Goal: Communication & Community: Answer question/provide support

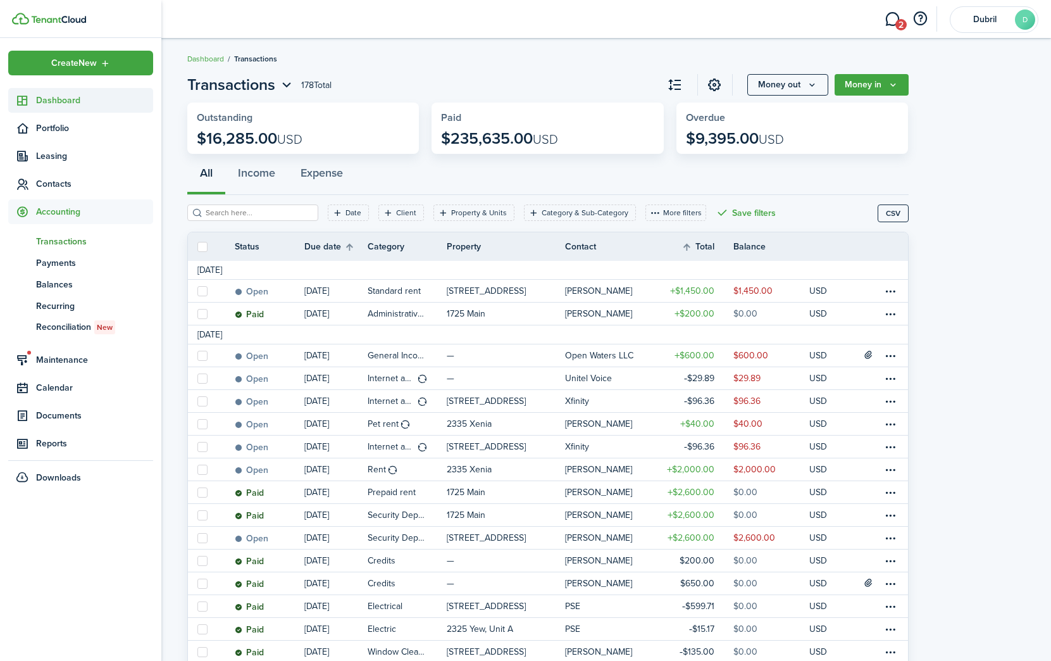
click at [16, 102] on icon at bounding box center [22, 100] width 13 height 13
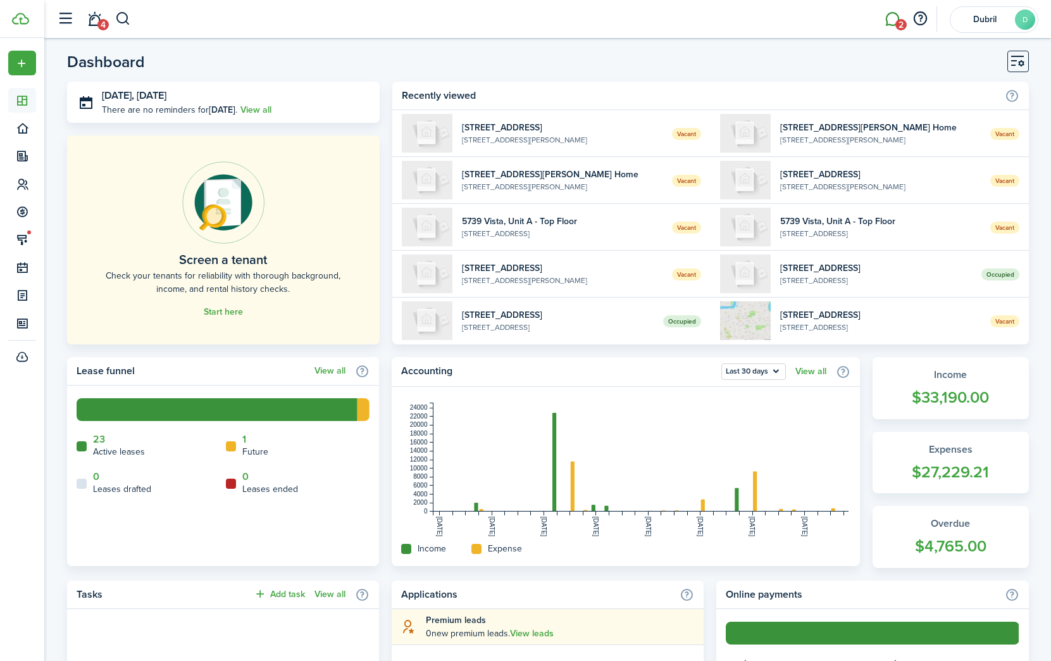
click at [889, 26] on link "2" at bounding box center [892, 19] width 24 height 32
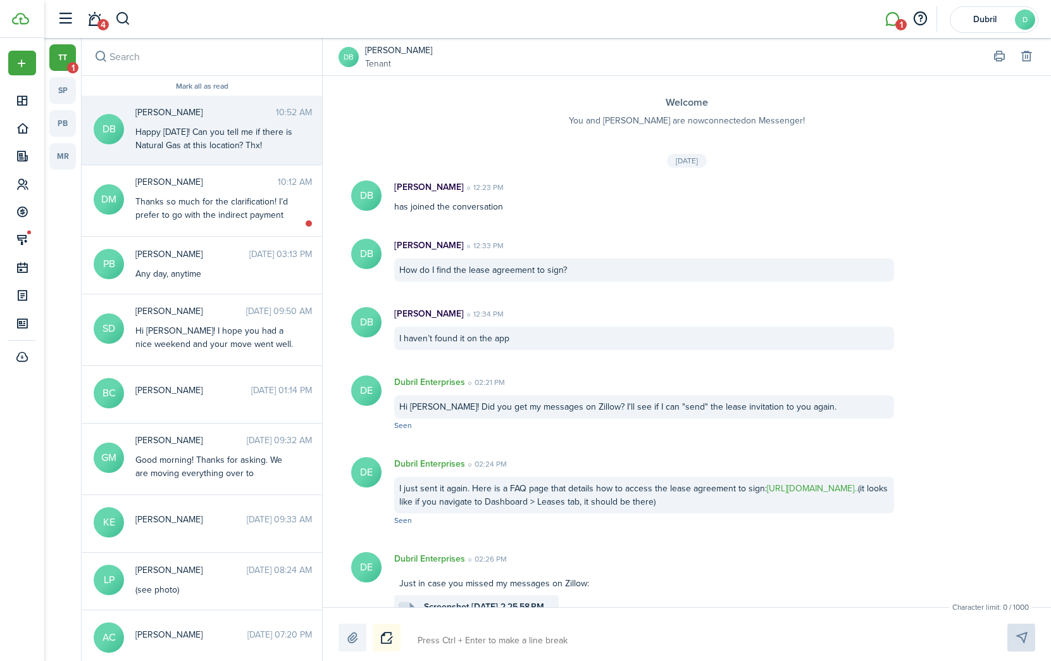
scroll to position [991, 0]
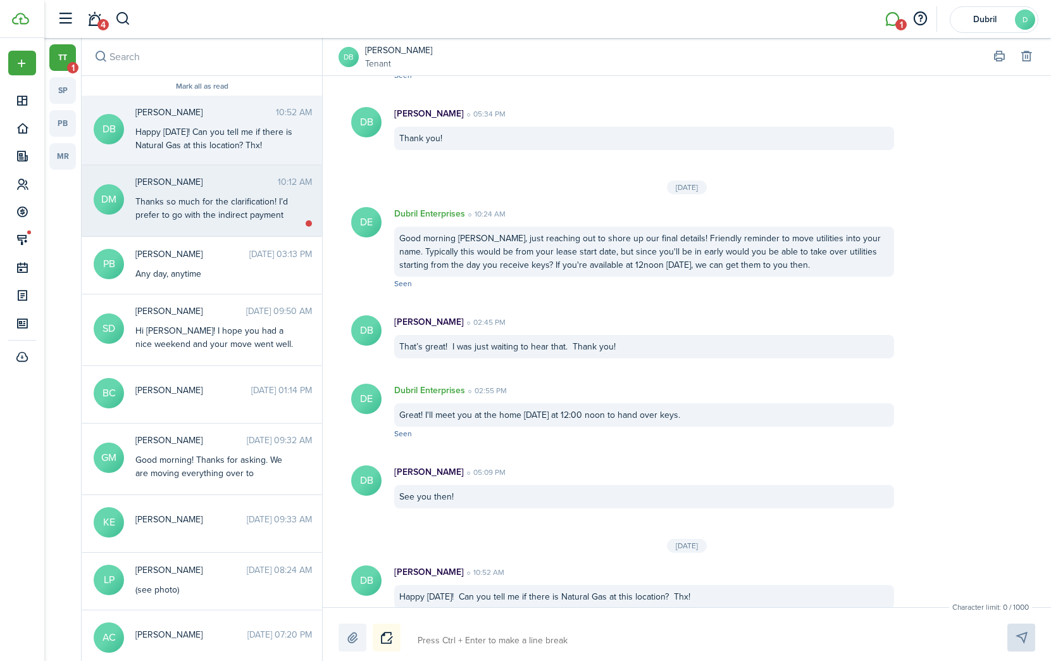
click at [217, 209] on div "Thanks so much for the clarification! I’d prefer to go with the indirect paymen…" at bounding box center [214, 255] width 158 height 120
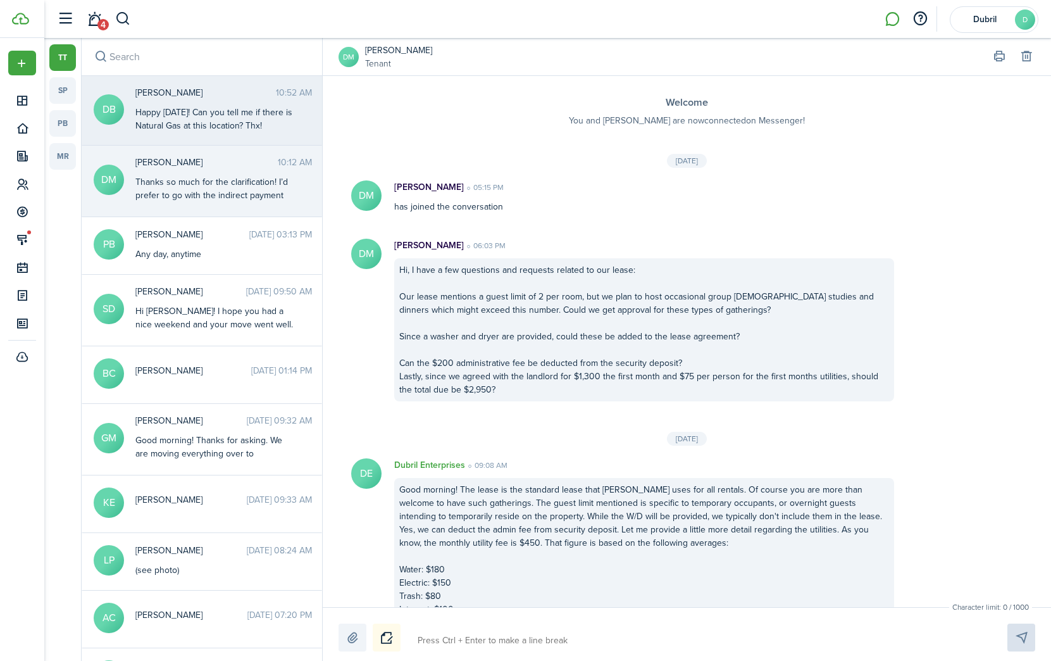
scroll to position [390, 0]
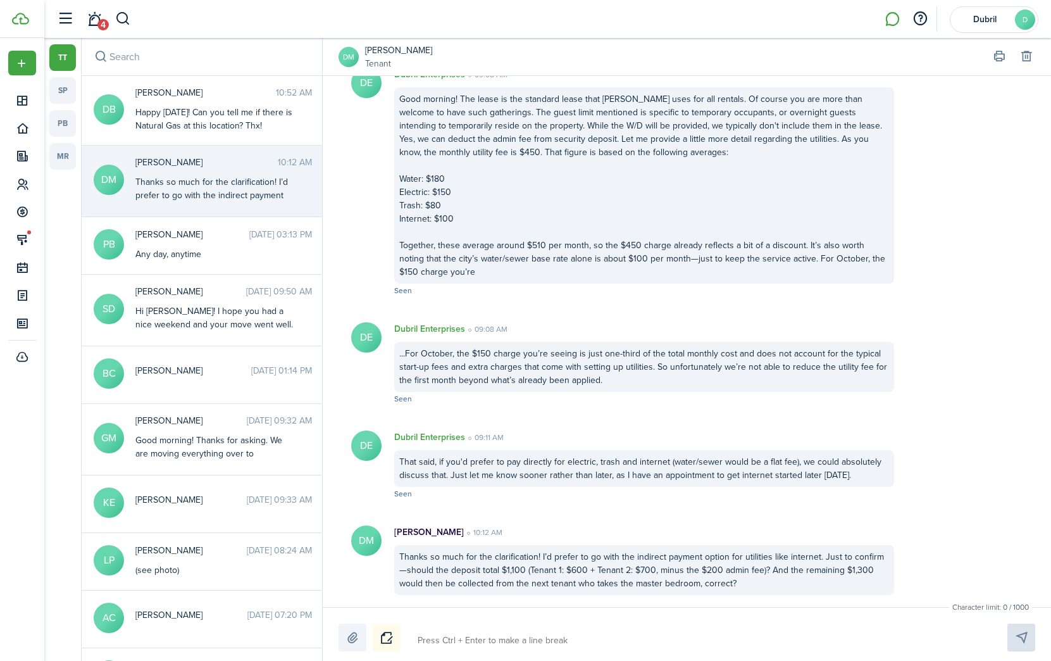
click at [571, 515] on messenger-list-item-base "DM Datyous [PERSON_NAME] 10:12 AM Thanks so much for the clarification! I’d pre…" at bounding box center [687, 560] width 728 height 95
click at [515, 637] on textarea at bounding box center [697, 641] width 569 height 22
type textarea "T"
type textarea "Th"
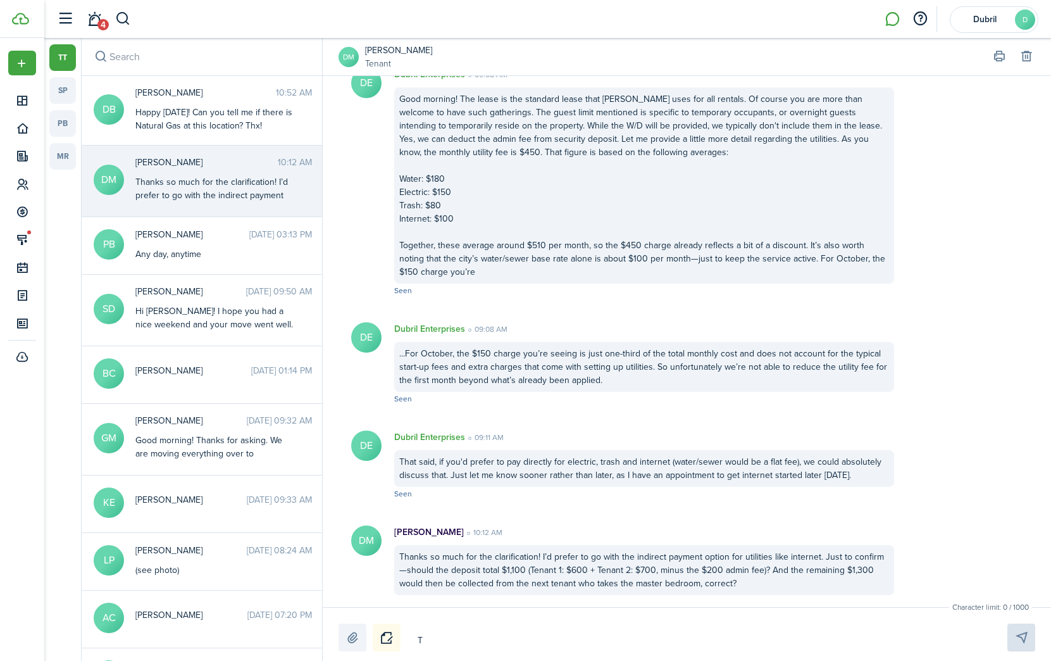
type textarea "Th"
type textarea "The"
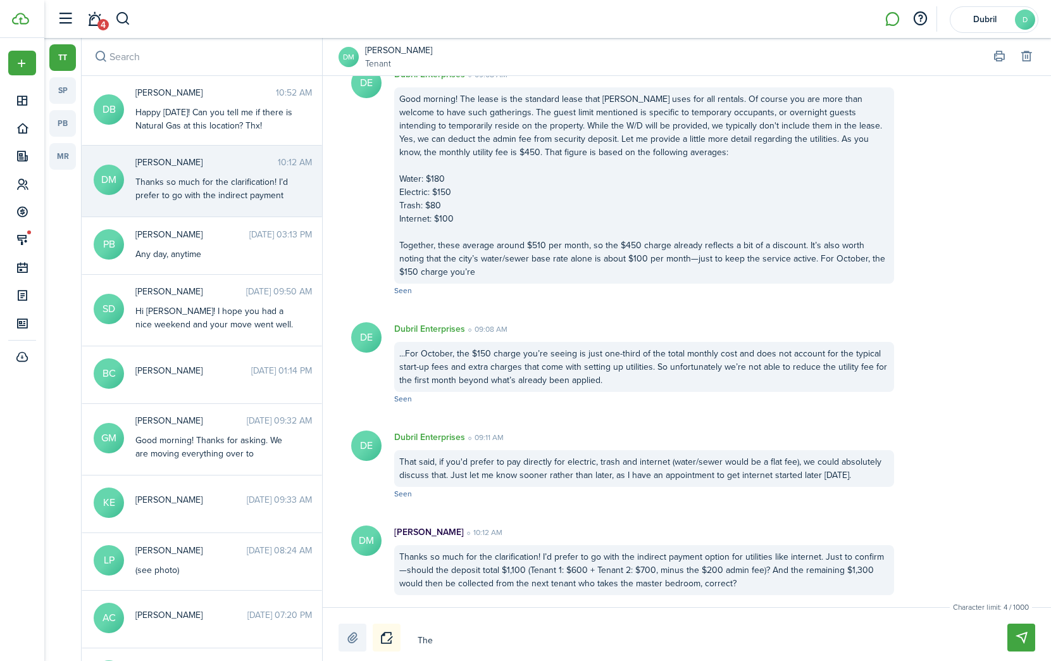
type textarea "The d"
type textarea "The de"
type textarea "The dep"
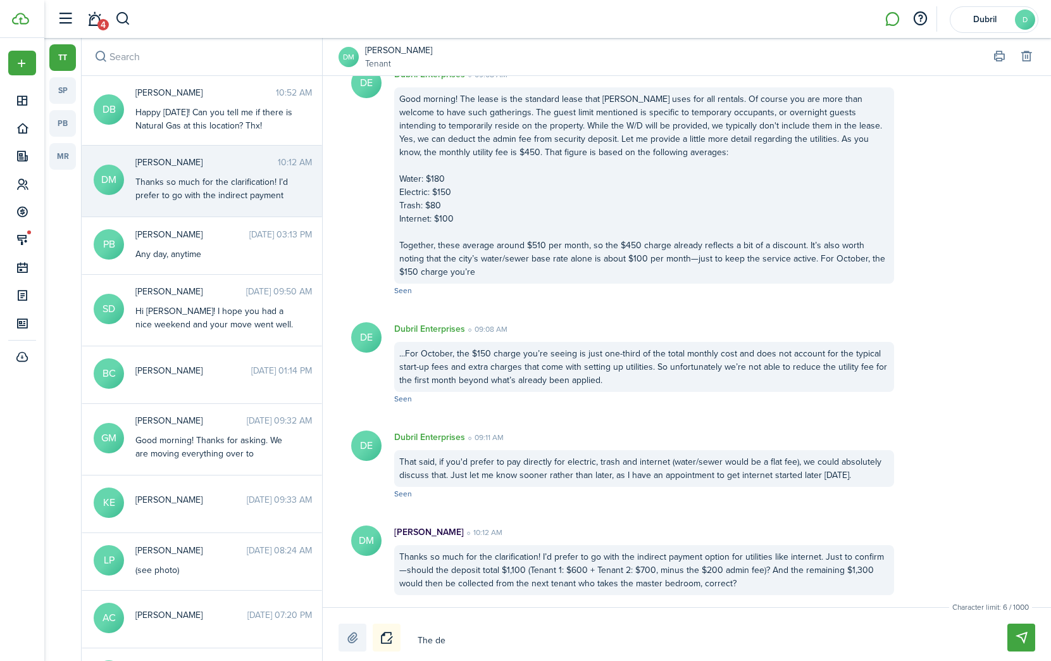
type textarea "The dep"
type textarea "The depo"
type textarea "The depos"
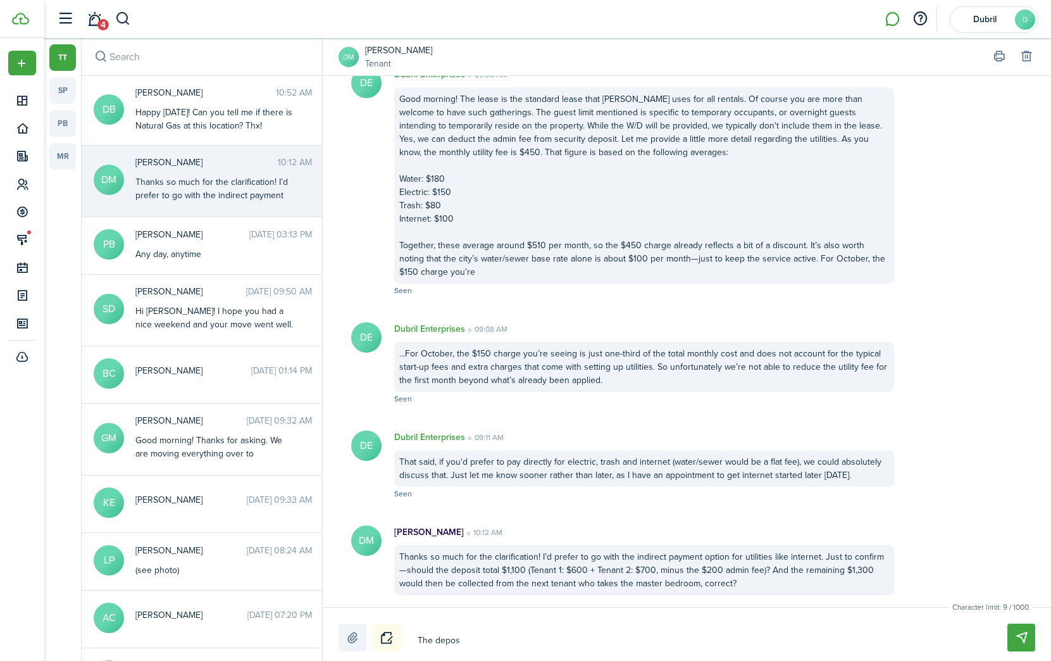
type textarea "The deposi"
type textarea "The deposit"
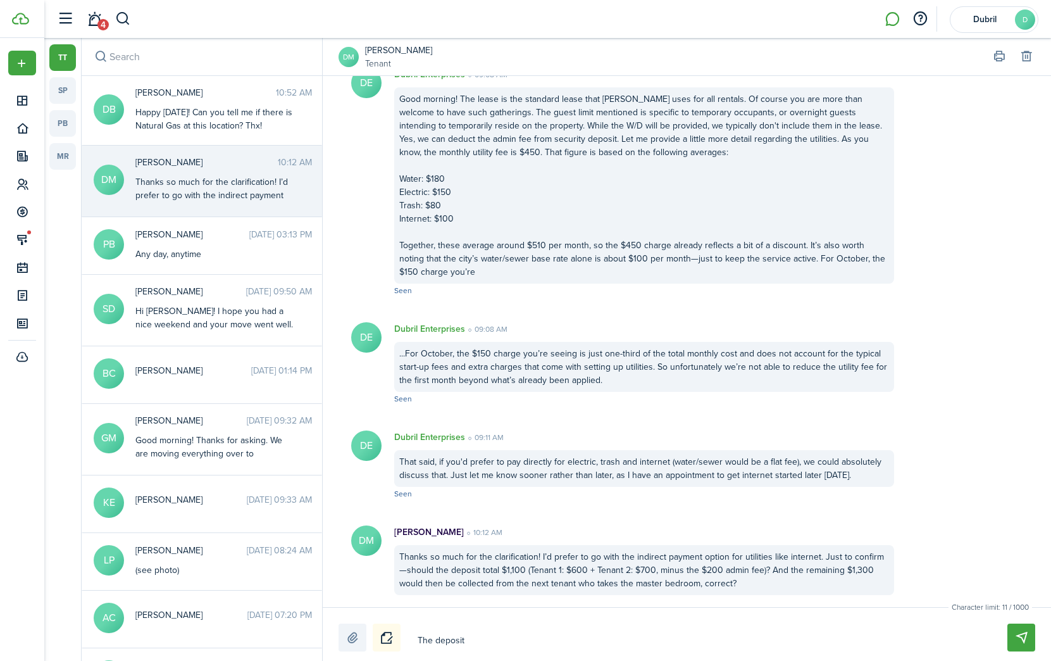
type textarea "The deposit"
type textarea "The deposit t"
type textarea "The deposit to"
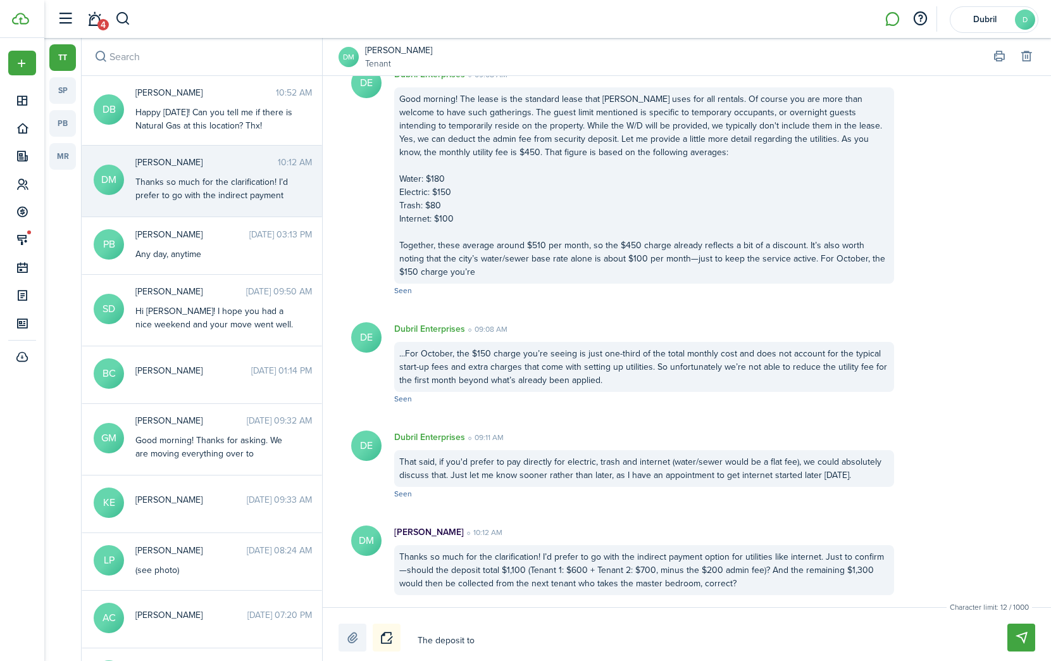
type textarea "The deposit tot"
type textarea "The deposit tota"
type textarea "The deposit total"
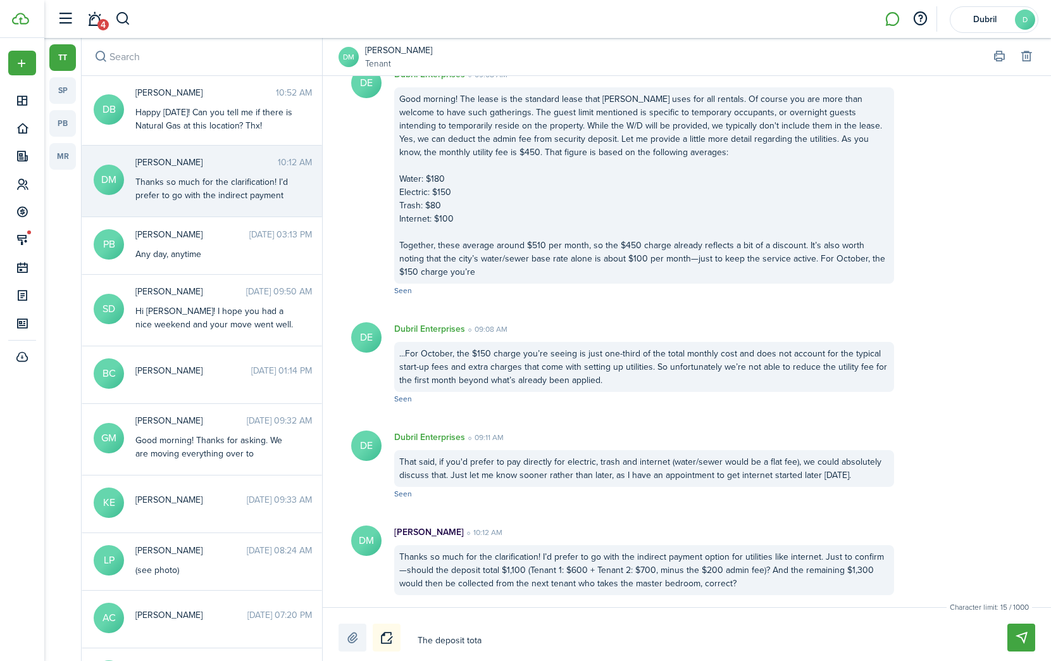
type textarea "The deposit total"
type textarea "The deposit total i"
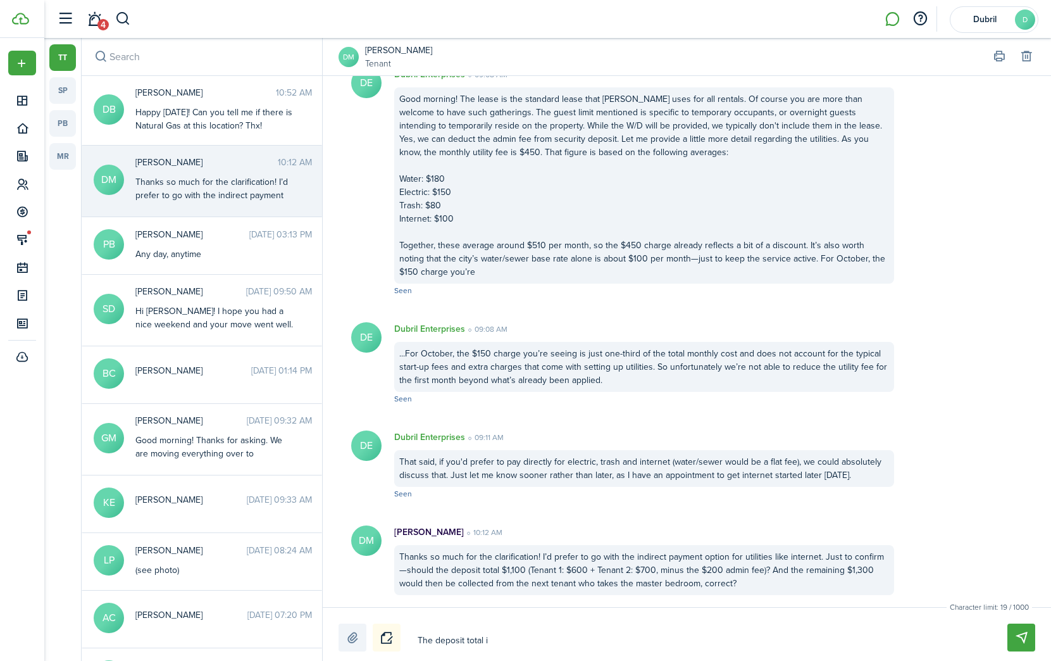
type textarea "The deposit total is"
type textarea "The deposit total is #"
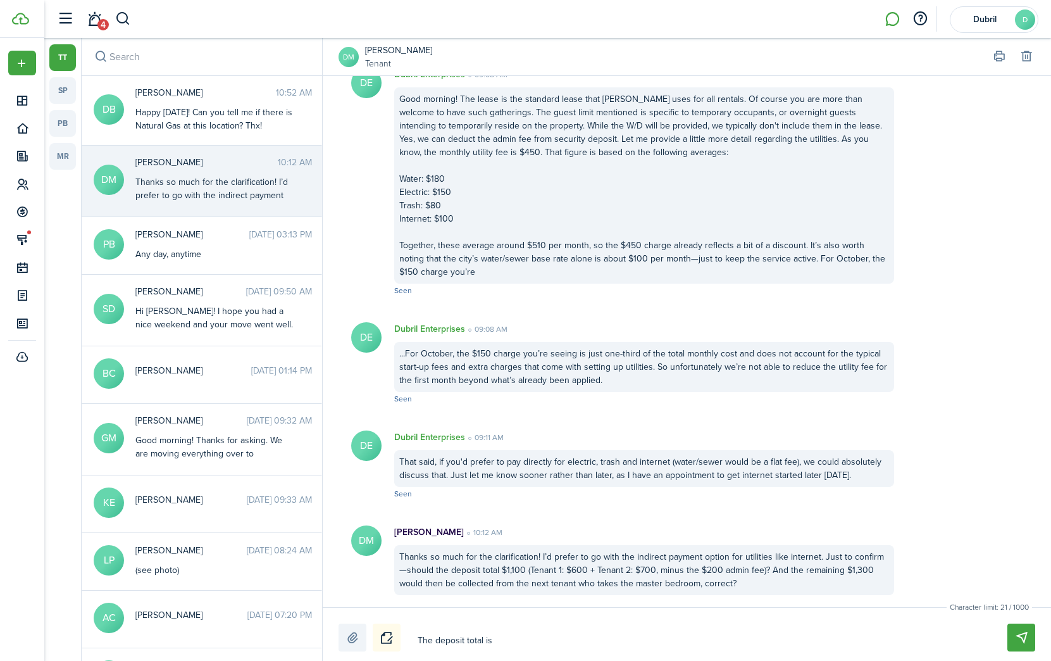
type textarea "The deposit total is #"
type textarea "The deposit total is #1"
type textarea "The deposit total is #13"
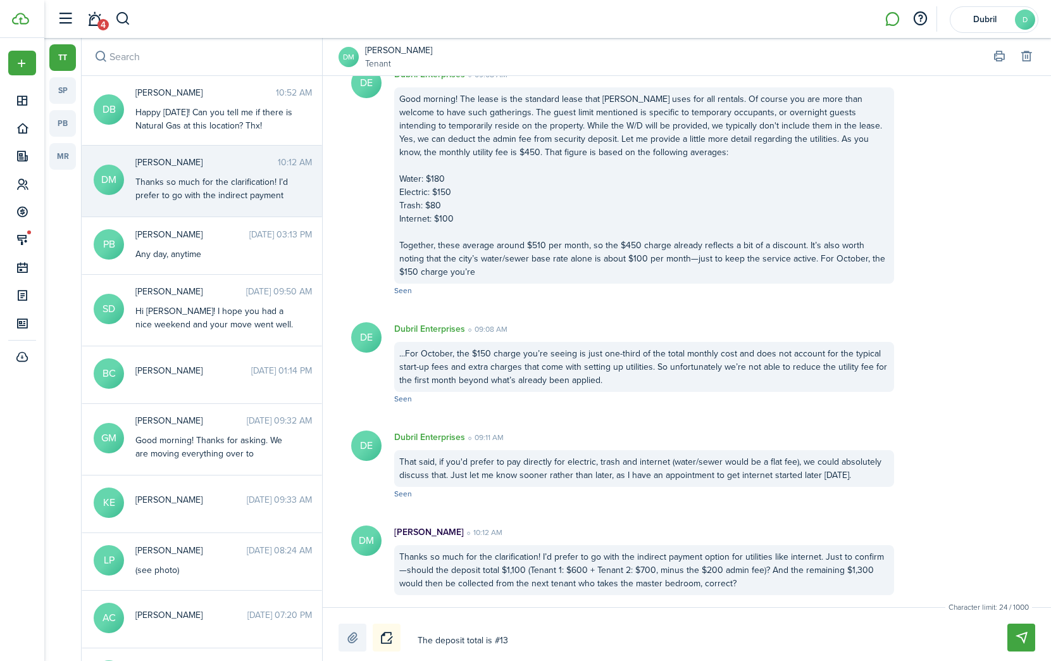
type textarea "The deposit total is #130"
type textarea "The deposit total is #1300"
type textarea "The deposit total is #130"
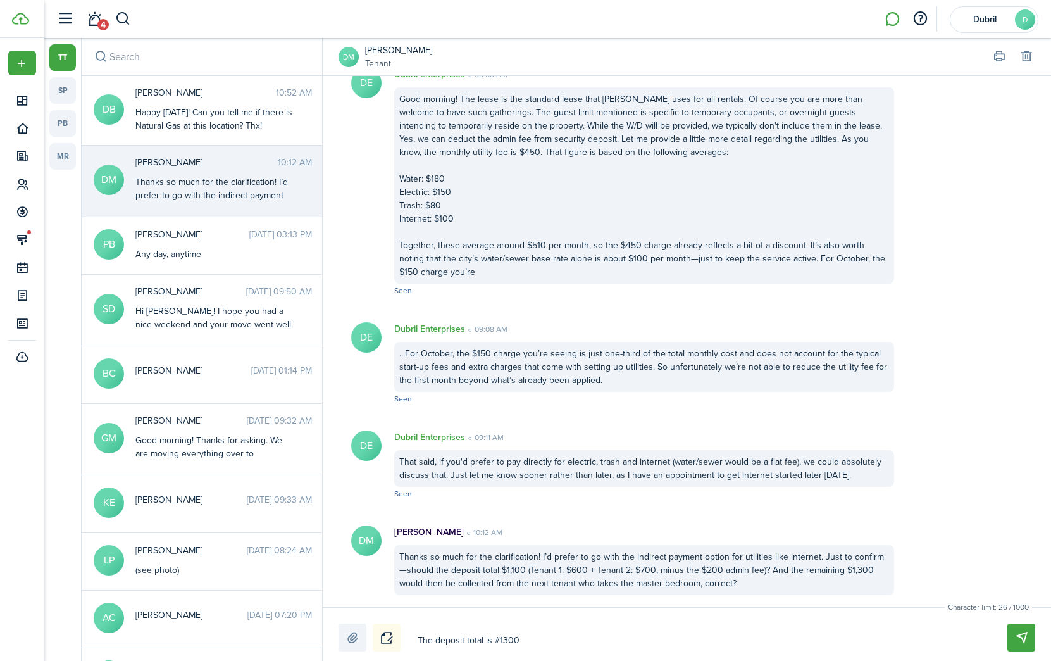
type textarea "The deposit total is #130"
type textarea "The deposit total is #13"
type textarea "The deposit total is #1"
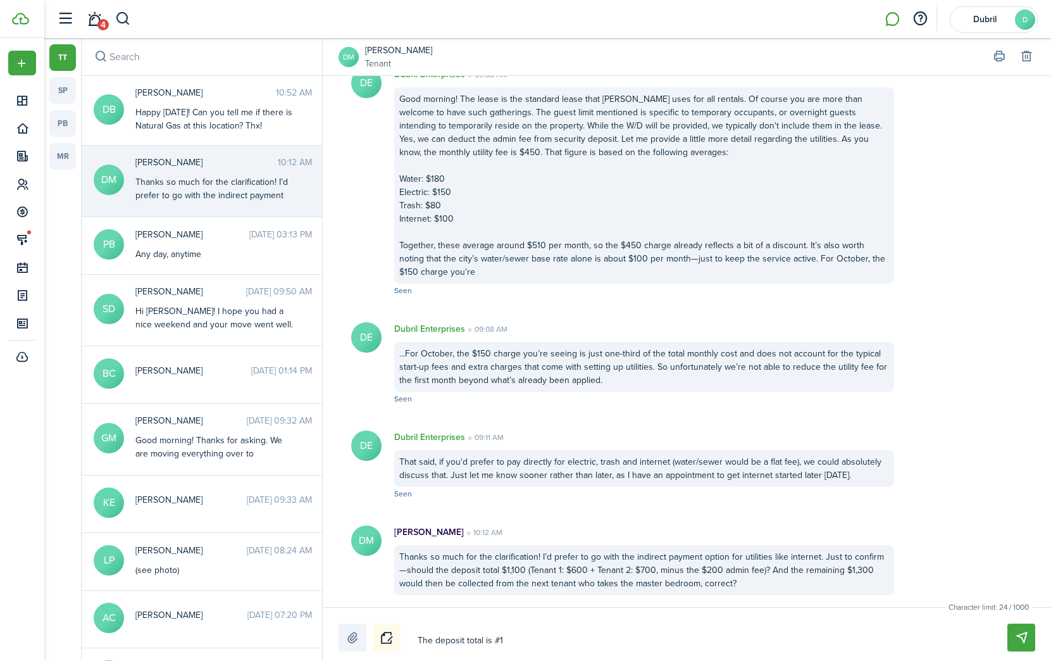
type textarea "The deposit total is #"
type textarea "The deposit total is"
type textarea "The deposit total is $"
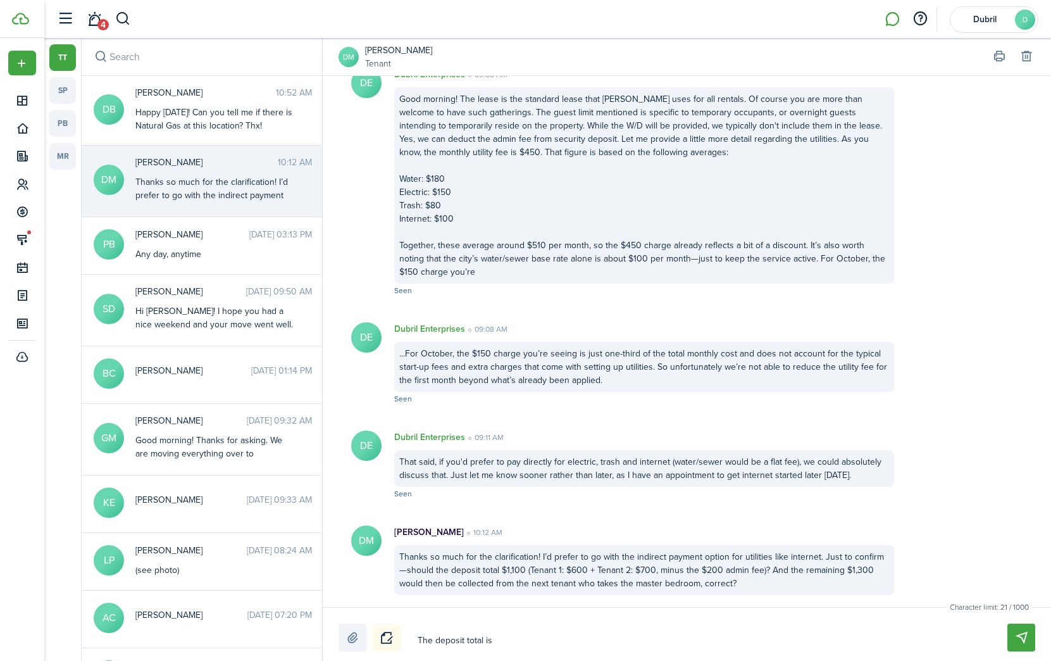
type textarea "The deposit total is $"
type textarea "The deposit total is $1"
type textarea "The deposit total is $13"
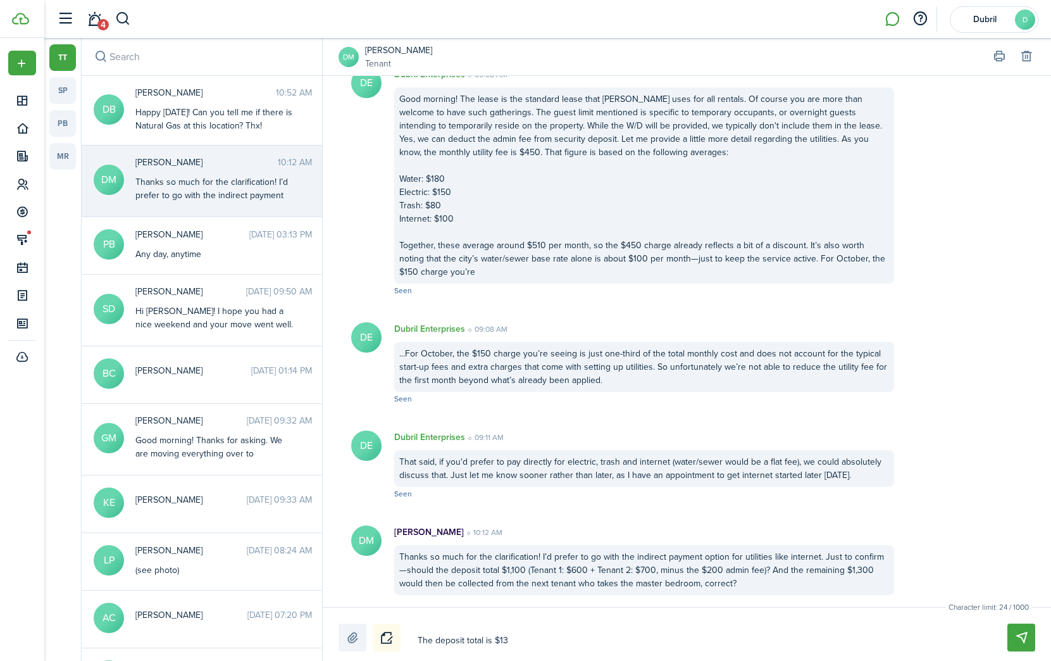
type textarea "The deposit total is $130"
type textarea "The deposit total is $1300"
type textarea "The deposit total is $1300,"
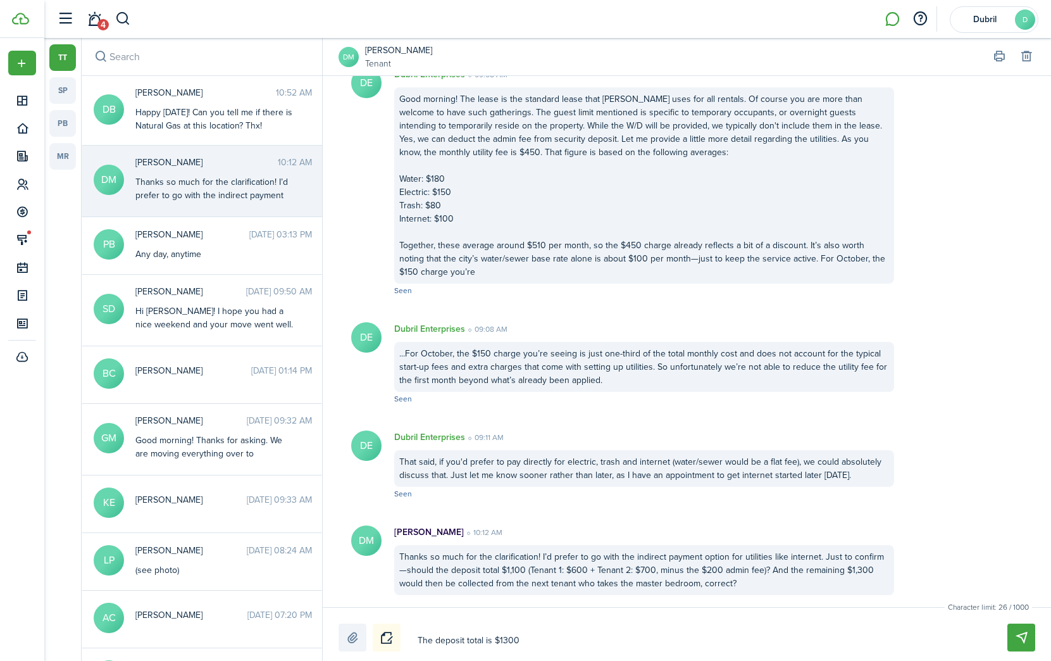
type textarea "The deposit total is $1300,"
type textarea "The deposit total is $1300, p"
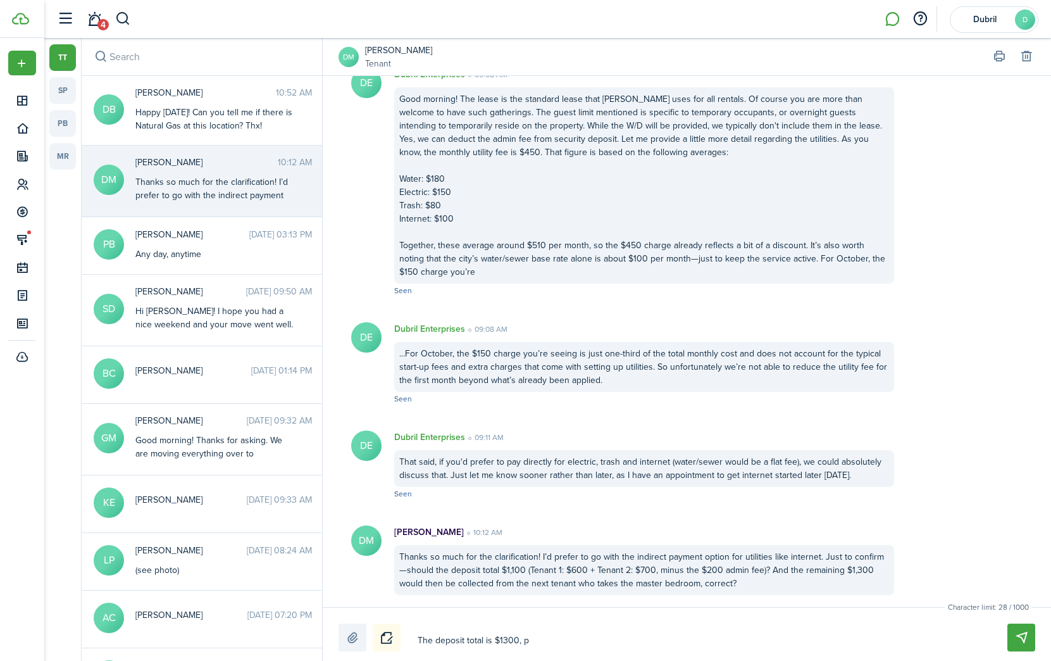
type textarea "The deposit total is $1300, pl"
type textarea "The deposit total is $1300, plu"
type textarea "The deposit total is $1300, plus"
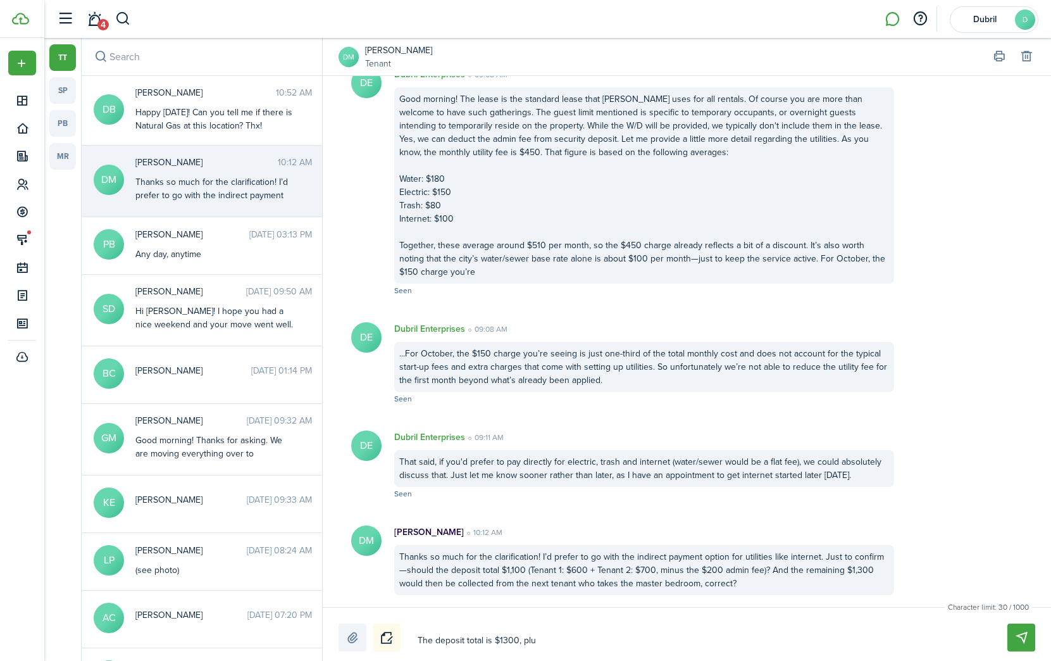
type textarea "The deposit total is $1300, plus"
type textarea "The deposit total is $1300, plus a"
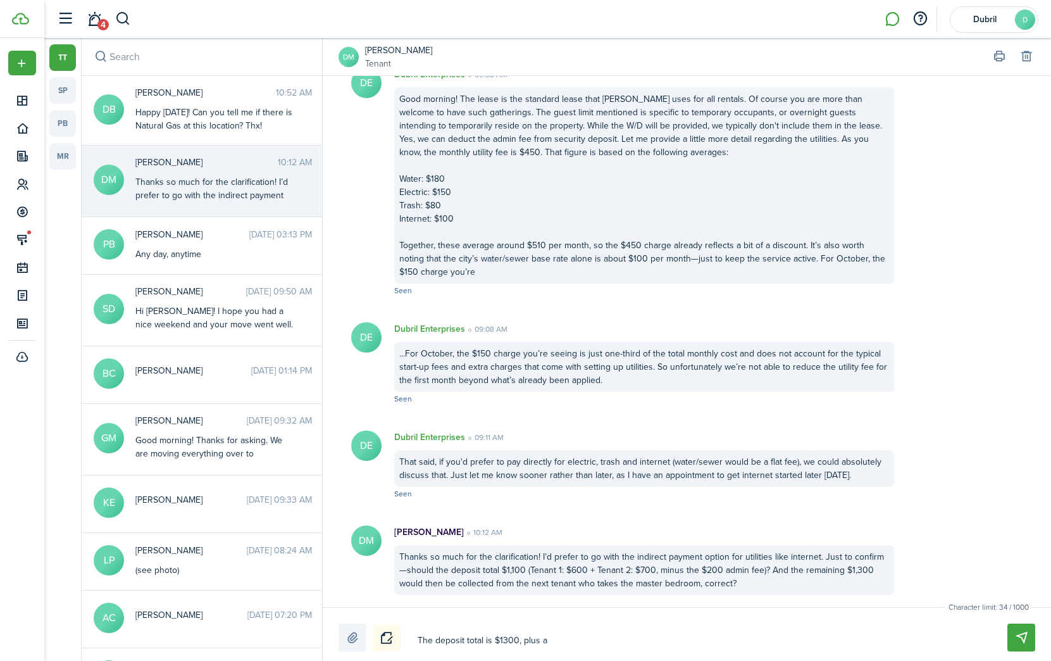
type textarea "The deposit total is $1300, plus an"
type textarea "The deposit total is $1300, plus an a"
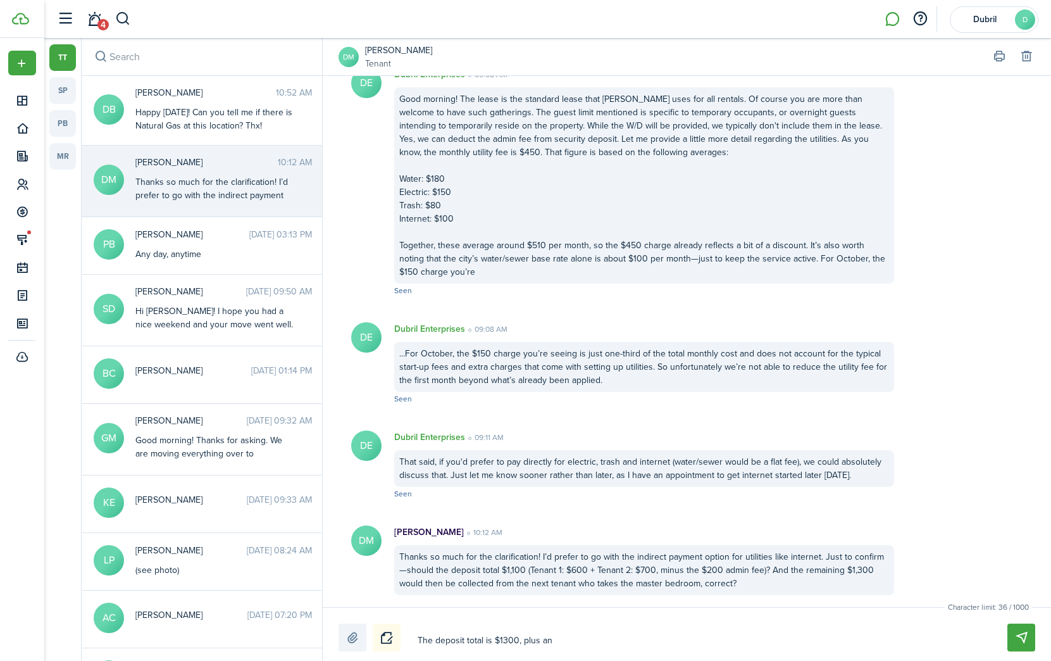
type textarea "The deposit total is $1300, plus an a"
type textarea "The deposit total is $1300, plus an ad"
type textarea "The deposit total is $1300, plus an adi"
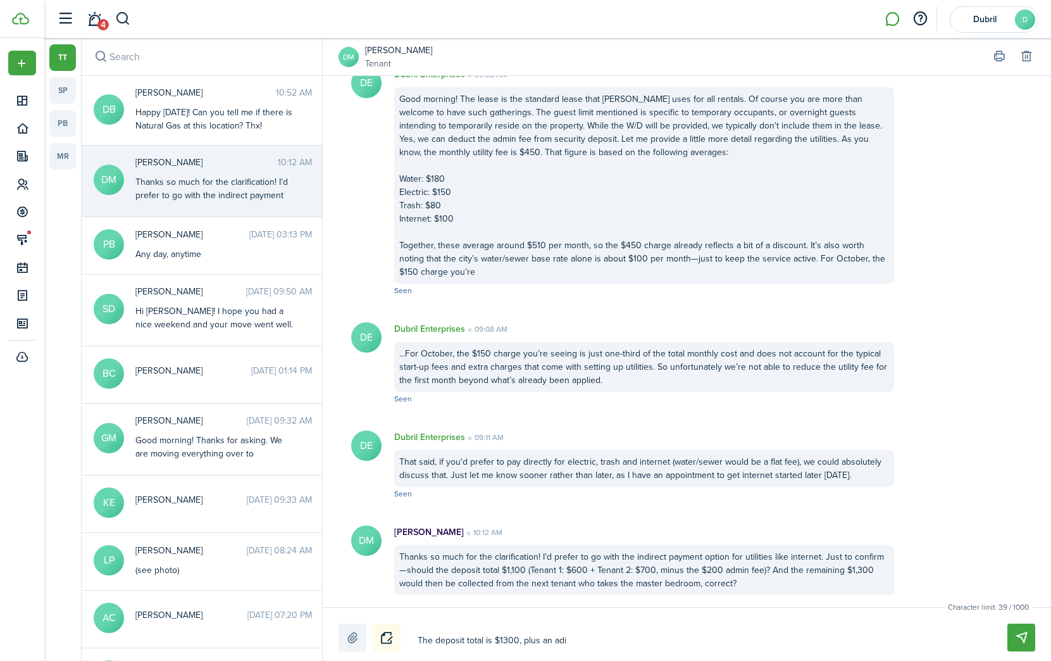
type textarea "The deposit total is $1300, plus an adid"
type textarea "The deposit total is $1300, plus an adi"
type textarea "The deposit total is $1300, plus an ad"
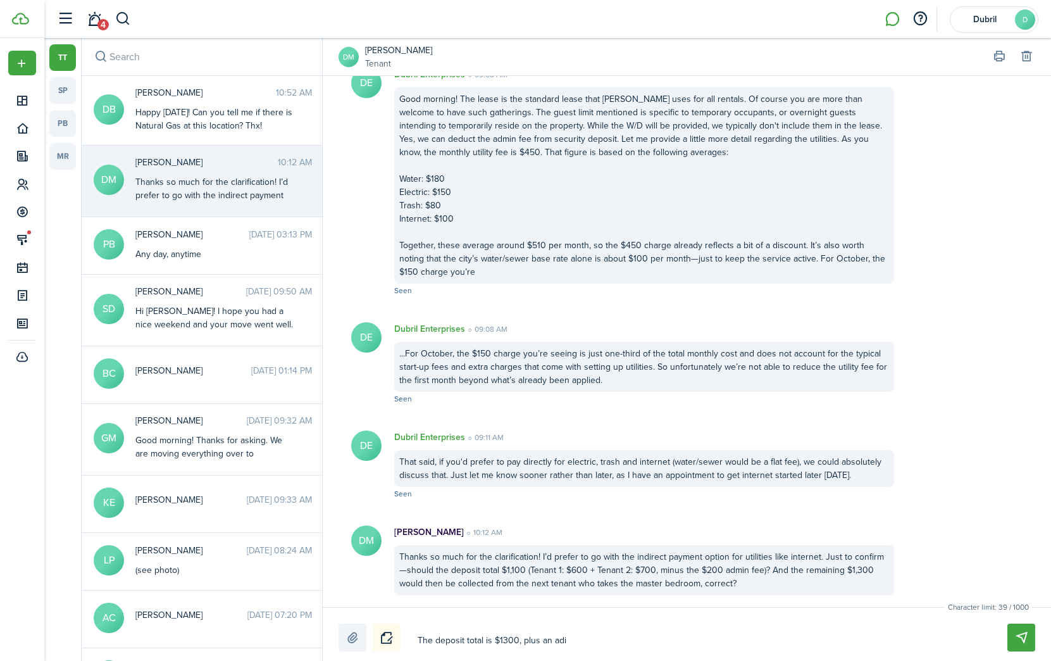
type textarea "The deposit total is $1300, plus an ad"
type textarea "The deposit total is $1300, plus an add"
type textarea "The deposit total is $1300, plus an addi"
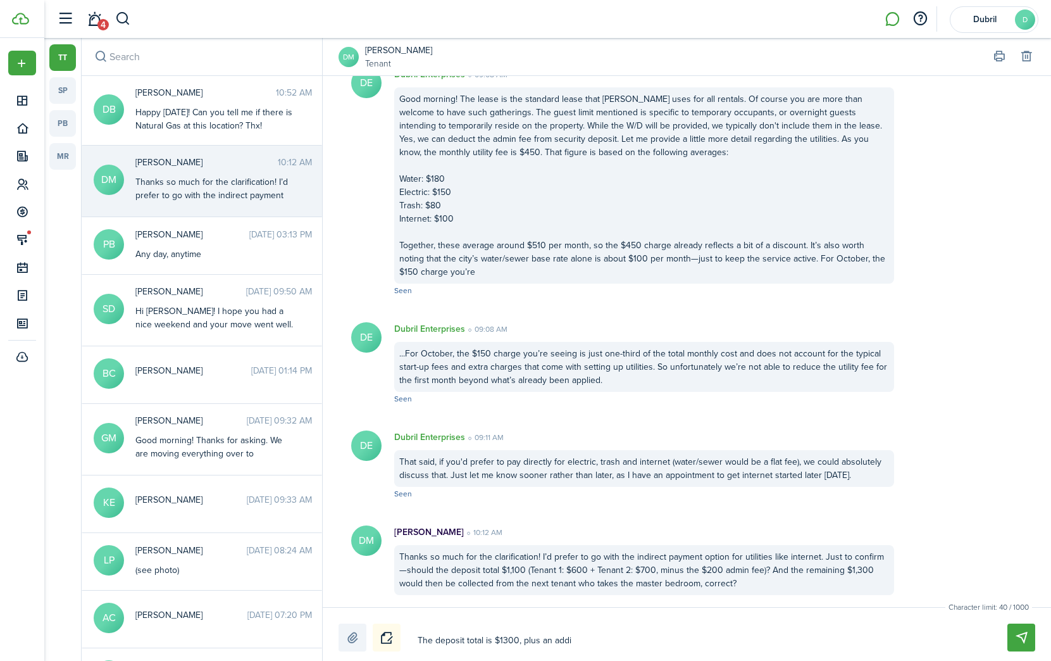
type textarea "The deposit total is $1300, plus an addit"
type textarea "The deposit total is $1300, plus an [PERSON_NAME]"
type textarea "The deposit total is $1300, plus an additio"
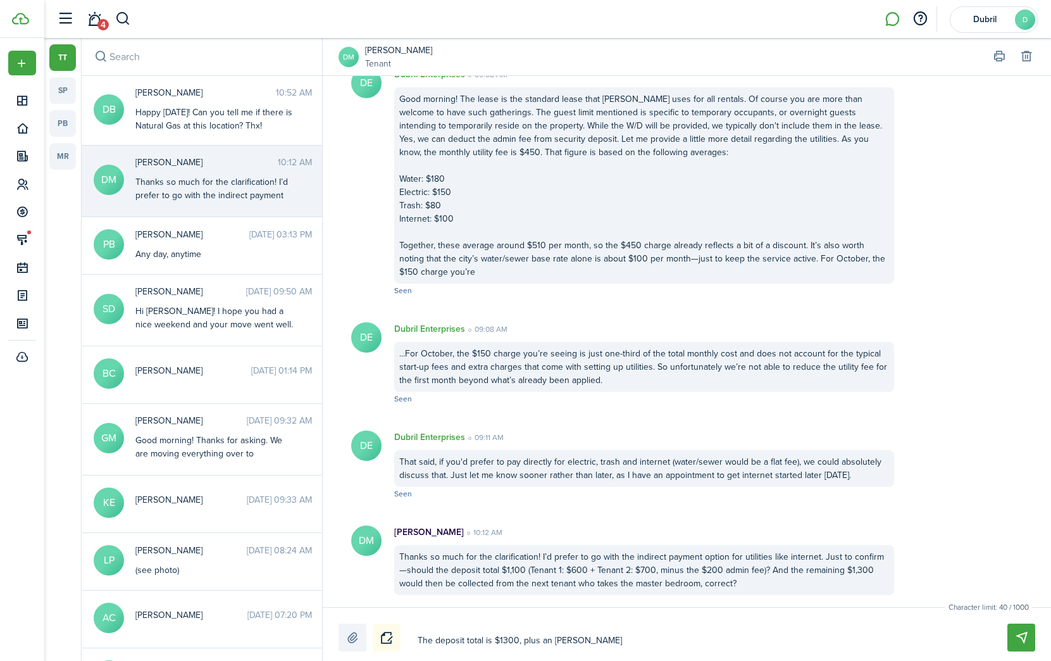
type textarea "The deposit total is $1300, plus an additio"
type textarea "The deposit total is $1300, plus an addition"
type textarea "The deposit total is $1300, plus an additiona"
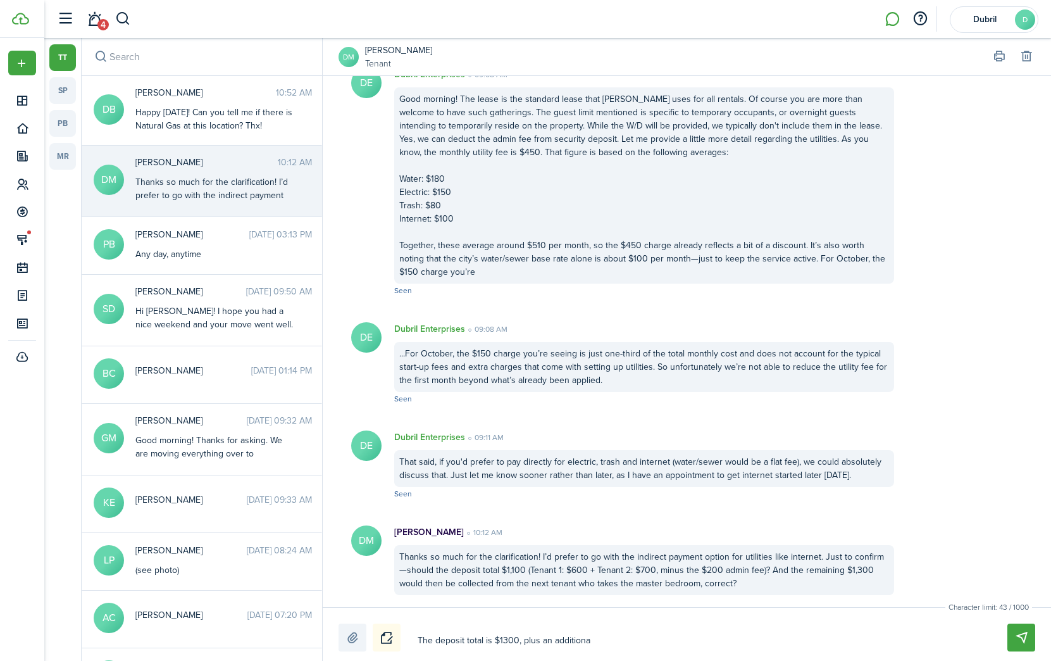
type textarea "The deposit total is $1300, plus an additional"
type textarea "The deposit total is $1300, plus an additional $"
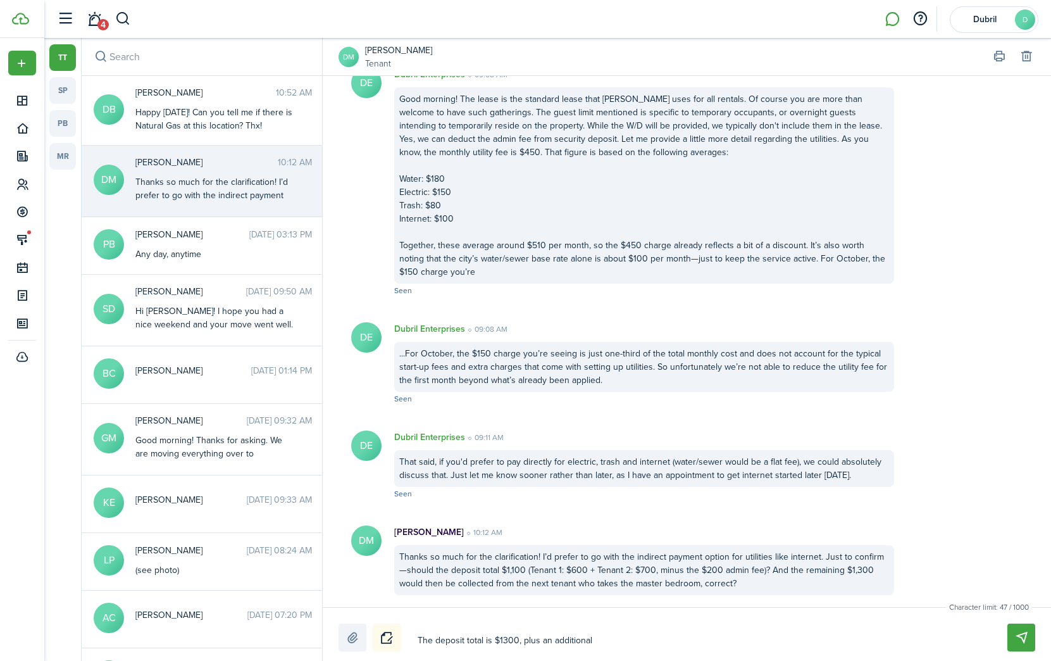
type textarea "The deposit total is $1300, plus an additional $"
type textarea "The deposit total is $1300, plus an additional $1"
type textarea "The deposit total is $1300, plus an additional $15"
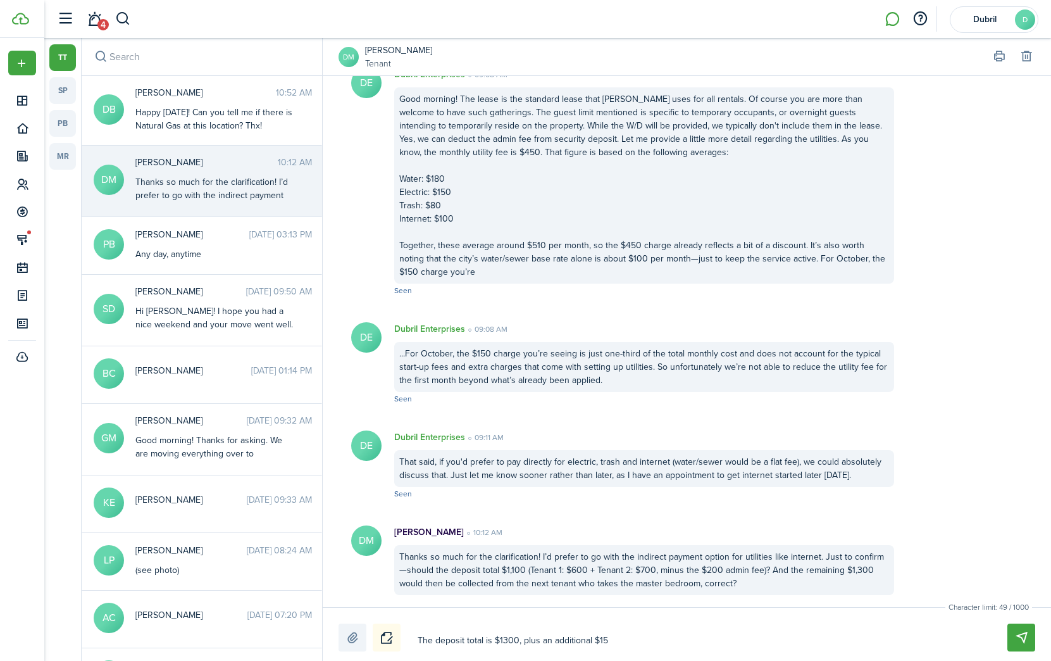
type textarea "The deposit total is $1300, plus an additional $150"
type textarea "The deposit total is $1300, plus an additional $150 f"
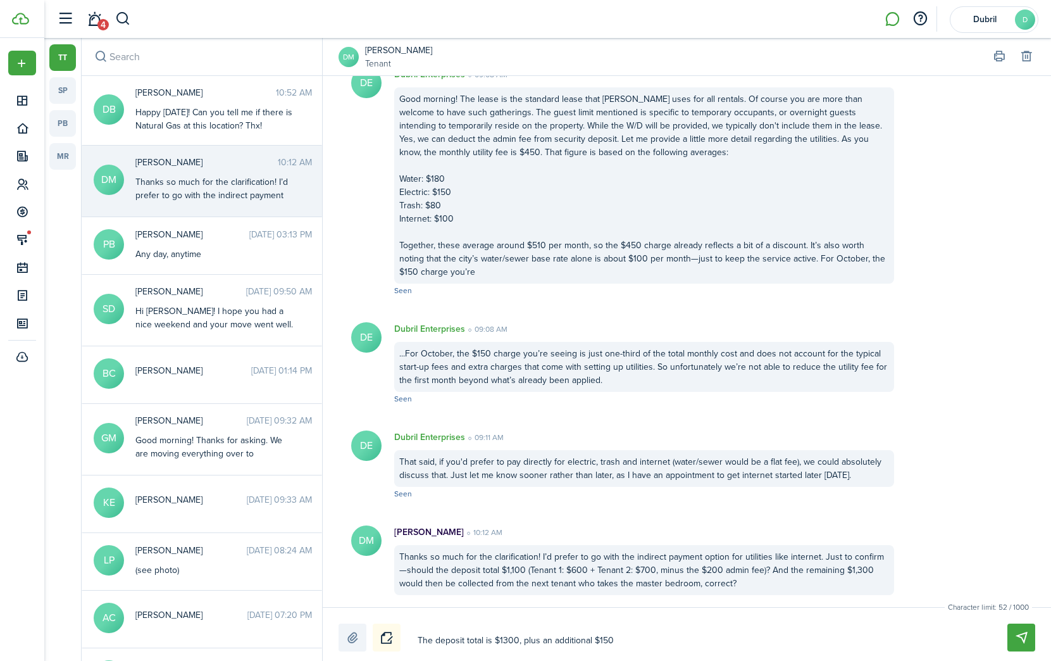
type textarea "The deposit total is $1300, plus an additional $150 f"
type textarea "The deposit total is $1300, plus an additional $150 fo"
type textarea "The deposit total is $1300, plus an additional $150 for"
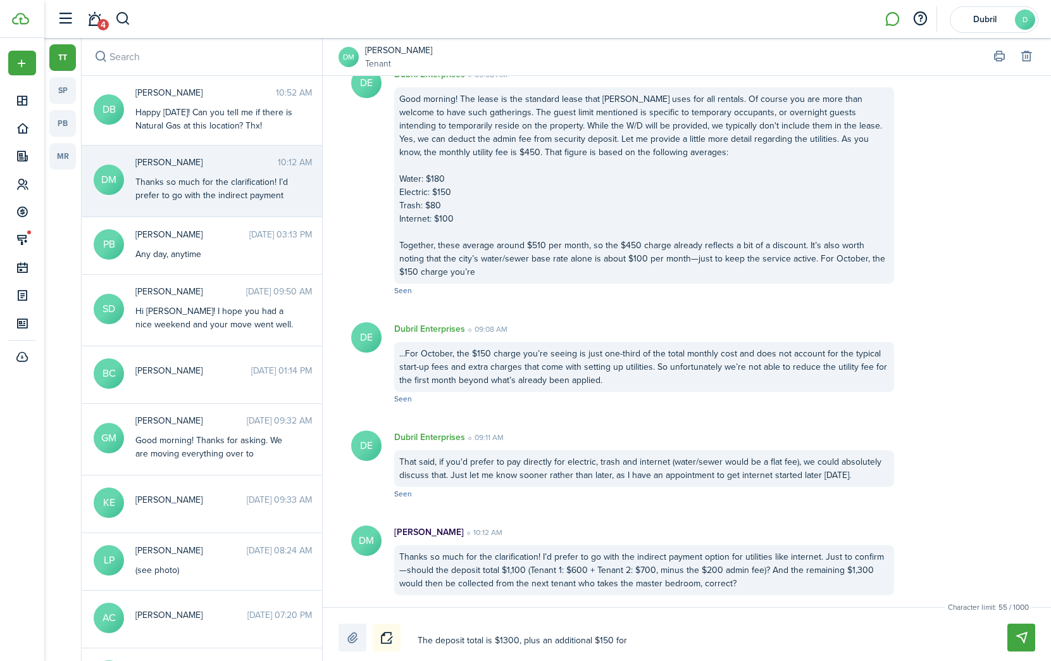
type textarea "The deposit total is $1300, plus an additional $150 for"
type textarea "The deposit total is $1300, plus an additional $150 for u"
type textarea "The deposit total is $1300, plus an additional $150 for ut"
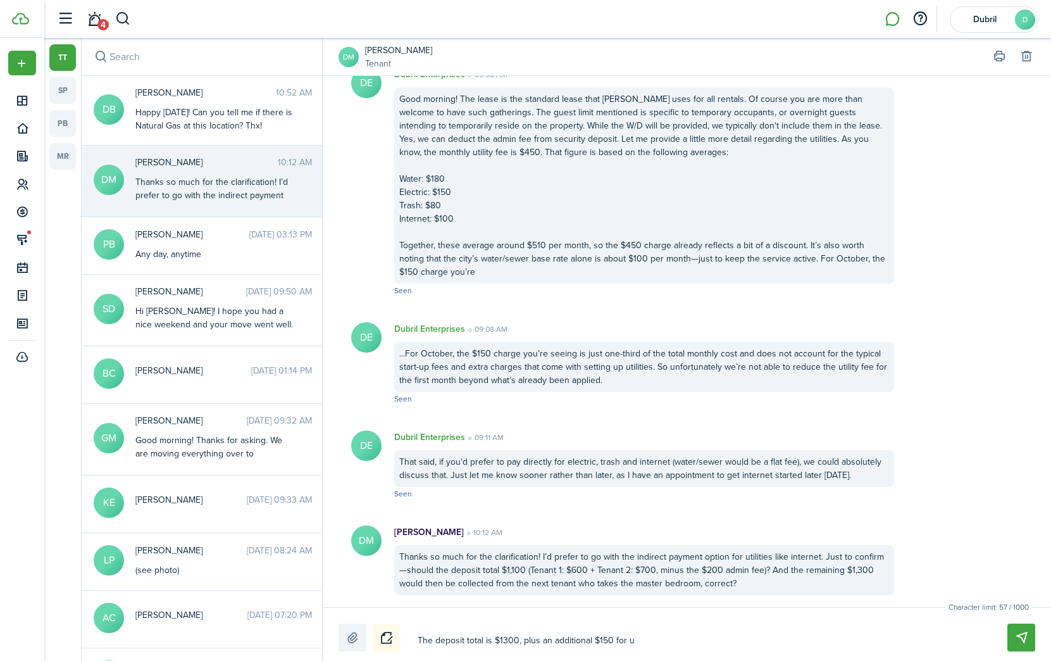
type textarea "The deposit total is $1300, plus an additional $150 for ut"
type textarea "The deposit total is $1300, plus an additional $150 for uti"
type textarea "The deposit total is $1300, plus an additional $150 for util"
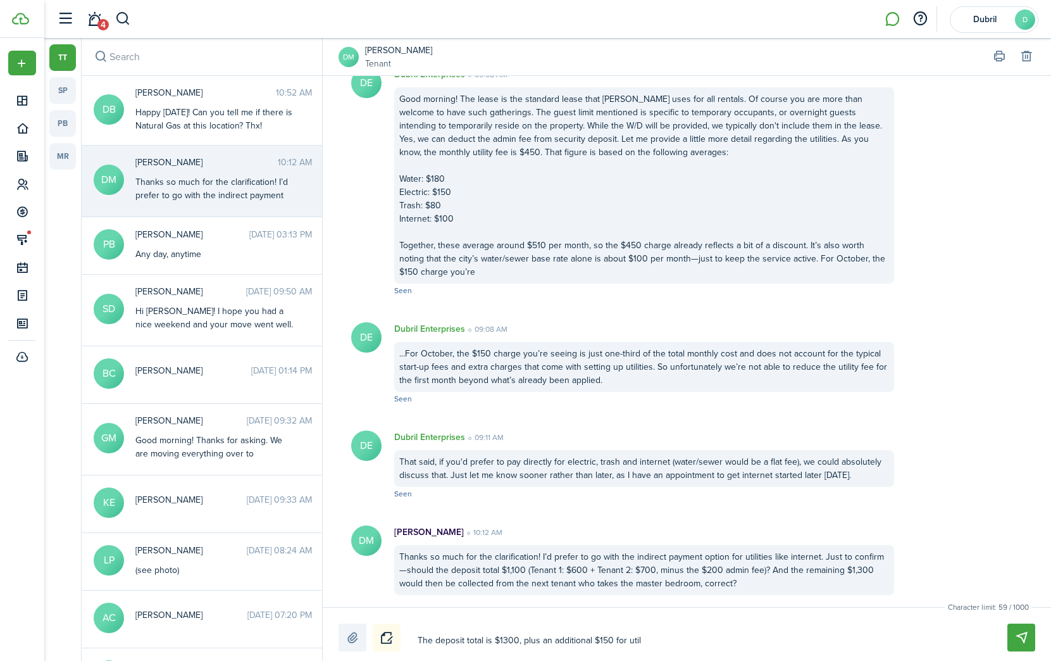
type textarea "The deposit total is $1300, plus an additional $150 for utili"
type textarea "The deposit total is $1300, plus an additional $150 for utilit"
type textarea "The deposit total is $1300, plus an additional $150 for utiliti"
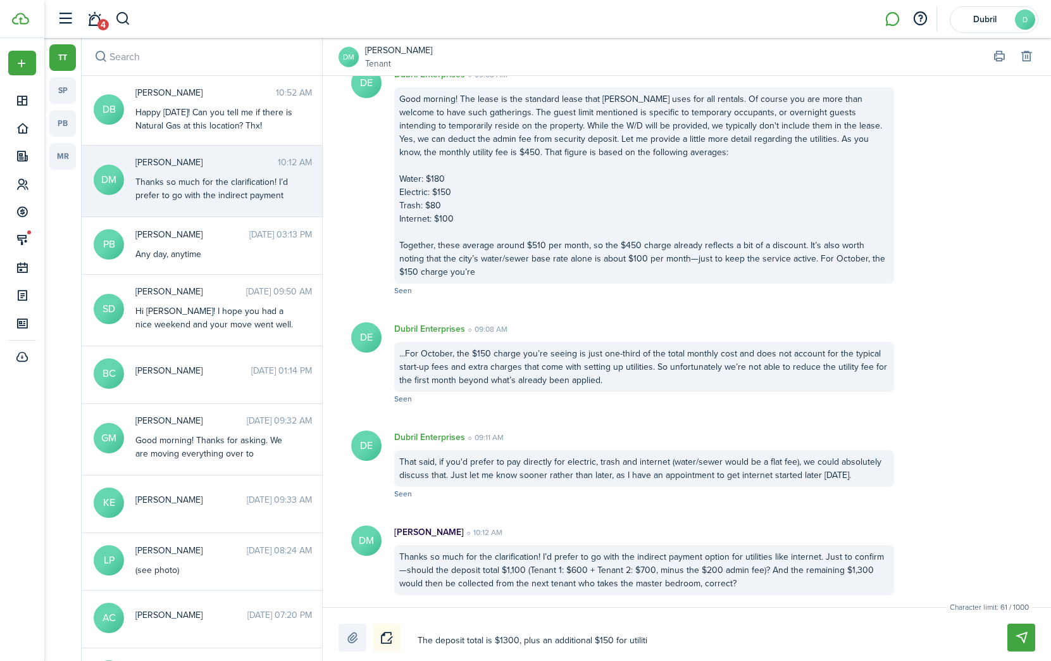
type textarea "The deposit total is $1300, plus an additional $150 for utiliti"
type textarea "The deposit total is $1300, plus an additional $150 for utilitie"
type textarea "The deposit total is $1300, plus an additional $150 for utilities"
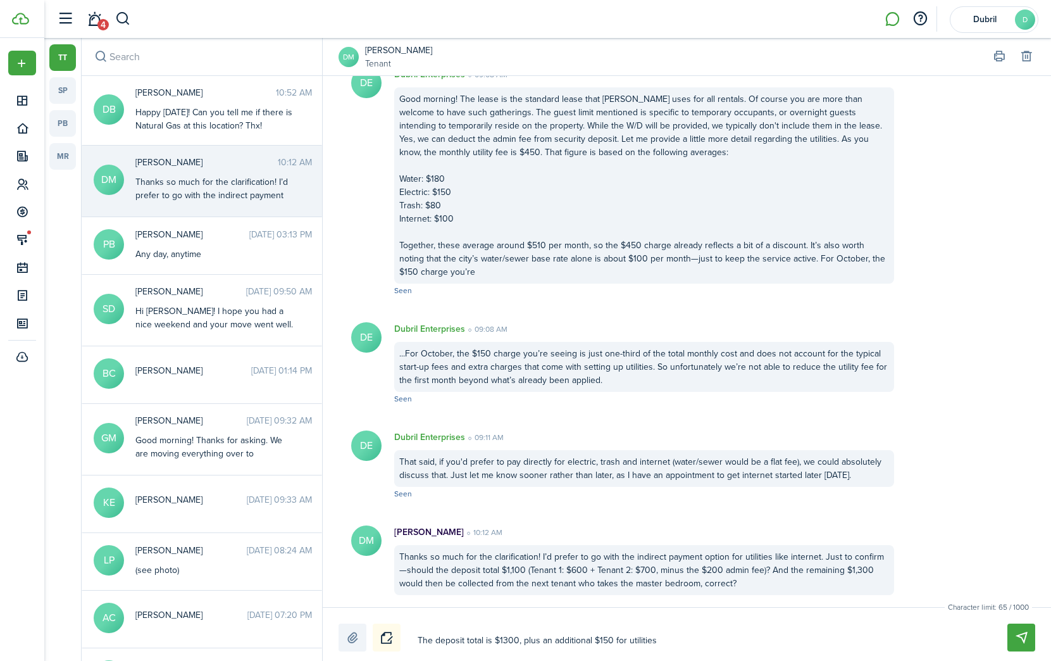
type textarea "The deposit total is $1300, plus an additional $150 for utilities"
type textarea "The deposit total is $1300, plus an additional $150 for utilities f"
type textarea "The deposit total is $1300, plus an additional $150 for utilities fo"
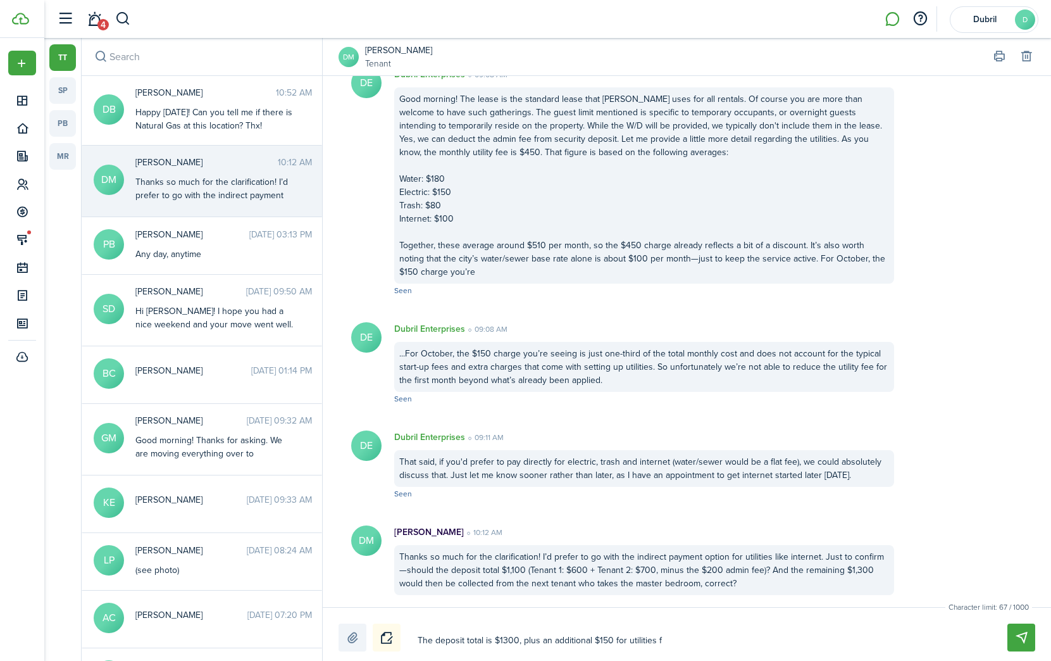
type textarea "The deposit total is $1300, plus an additional $150 for utilities fo"
type textarea "The deposit total is $1300, plus an additional $150 for utilities for"
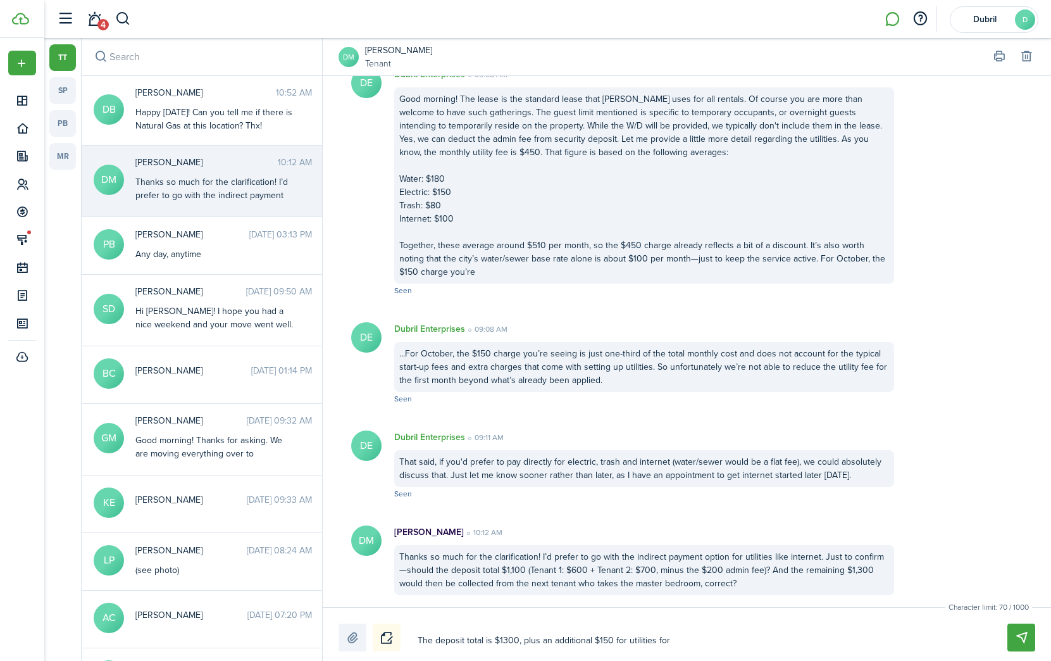
type textarea "The deposit total is $1300, plus an additional $150 for utilities for t"
type textarea "The deposit total is $1300, plus an additional $150 for utilities for th"
type textarea "The deposit total is $1300, plus an additional $150 for utilities for the"
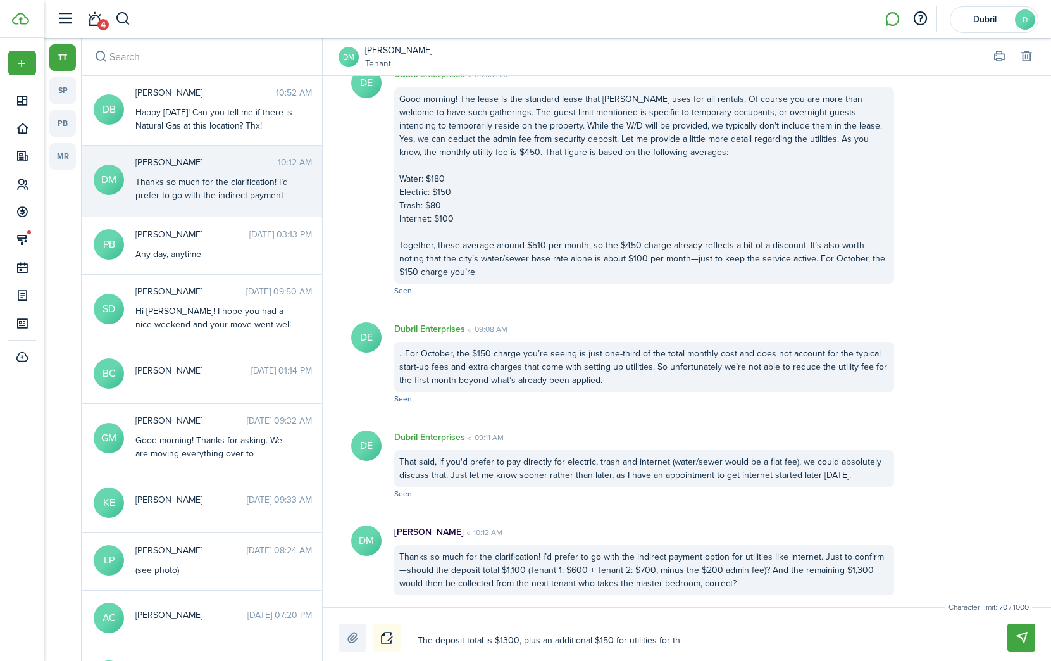
type textarea "The deposit total is $1300, plus an additional $150 for utilities for the"
type textarea "The deposit total is $1300, plus an additional $150 for utilities for the m"
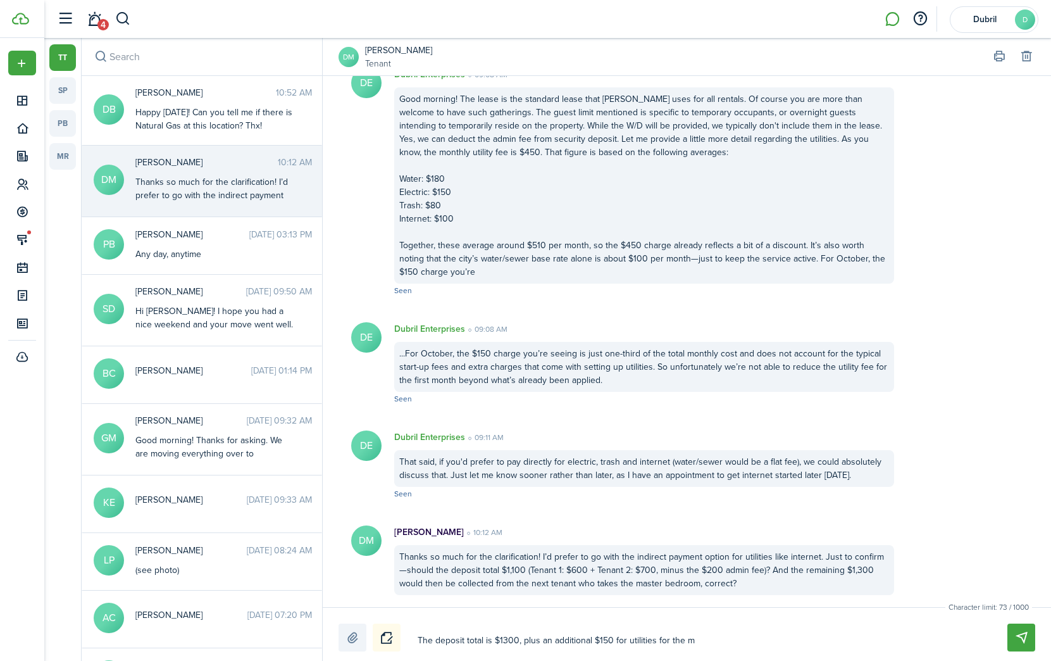
type textarea "The deposit total is $1300, plus an additional $150 for utilities for the mo"
type textarea "The deposit total is $1300, plus an additional $150 for utilities for the mon"
type textarea "The deposit total is $1300, plus an additional $150 for utilities for the mont"
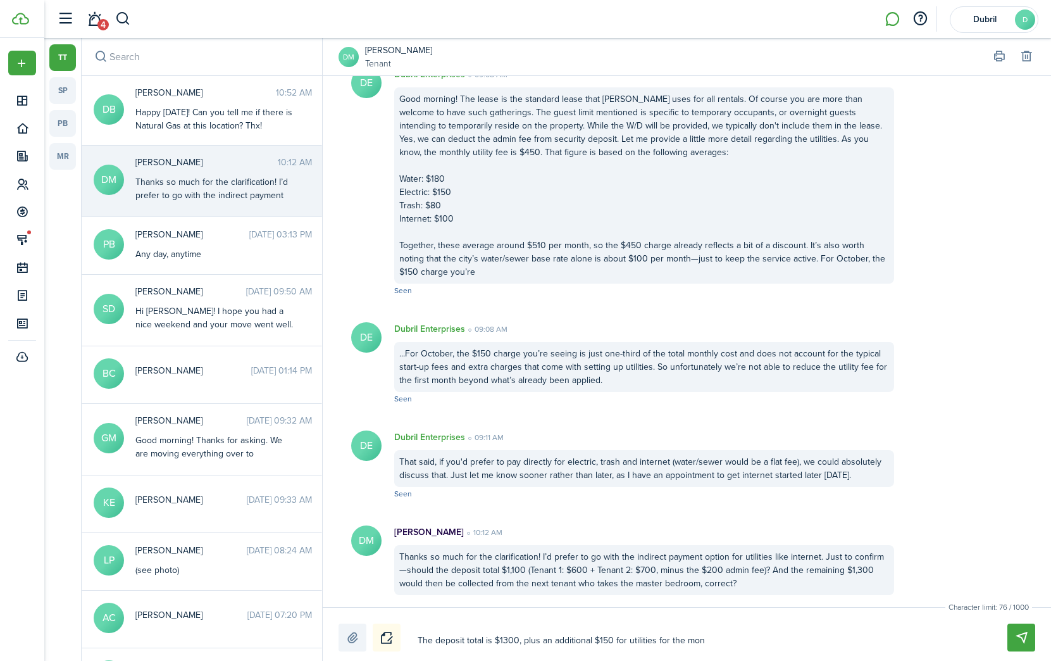
type textarea "The deposit total is $1300, plus an additional $150 for utilities for the mont"
type textarea "The deposit total is $1300, plus an additional $150 for utilities for the month"
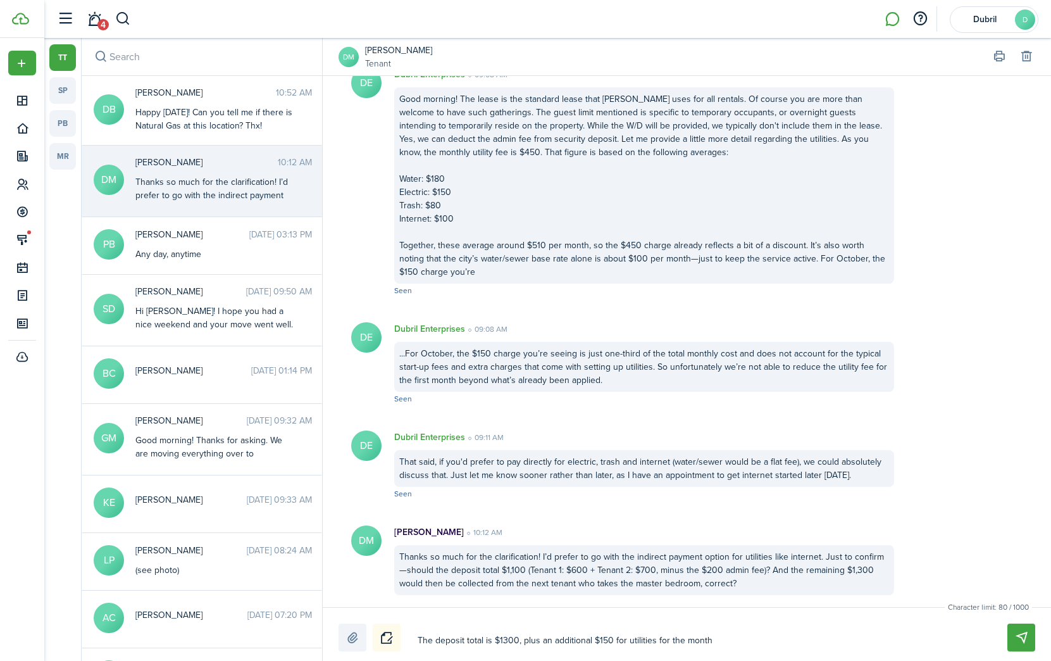
type textarea "The deposit total is $1300, plus an additional $150 for utilities for the month…"
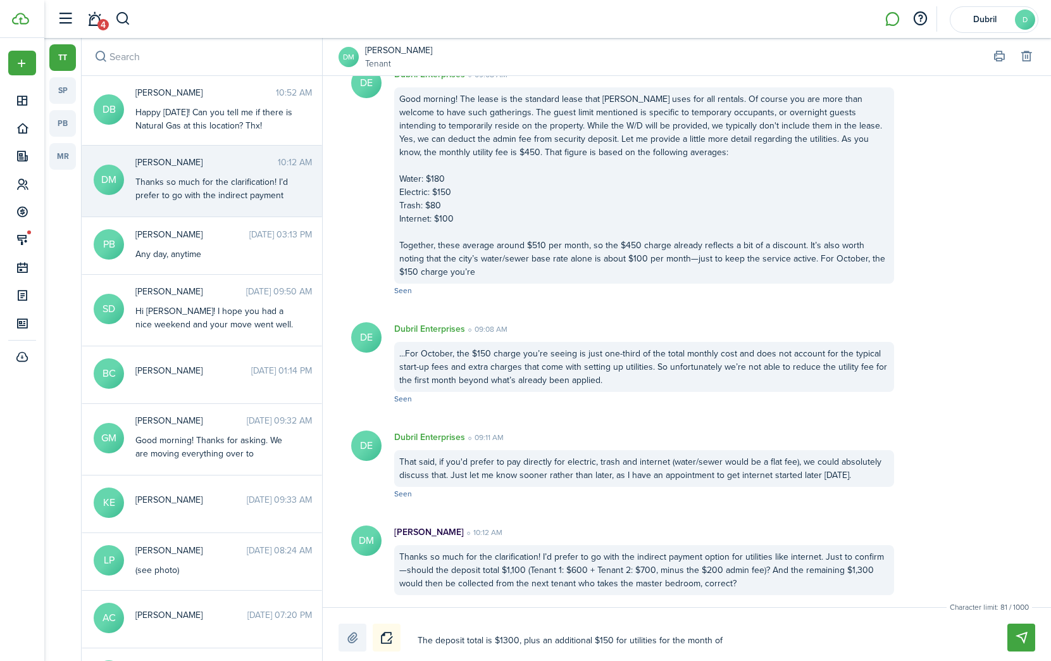
type textarea "The deposit total is $1300, plus an additional $150 for utilities for the month…"
drag, startPoint x: 737, startPoint y: 642, endPoint x: 439, endPoint y: 632, distance: 298.2
click at [439, 632] on textarea "The deposit total is $1300, plus an additional $150 for utilities for the month…" at bounding box center [697, 641] width 569 height 22
type textarea "T"
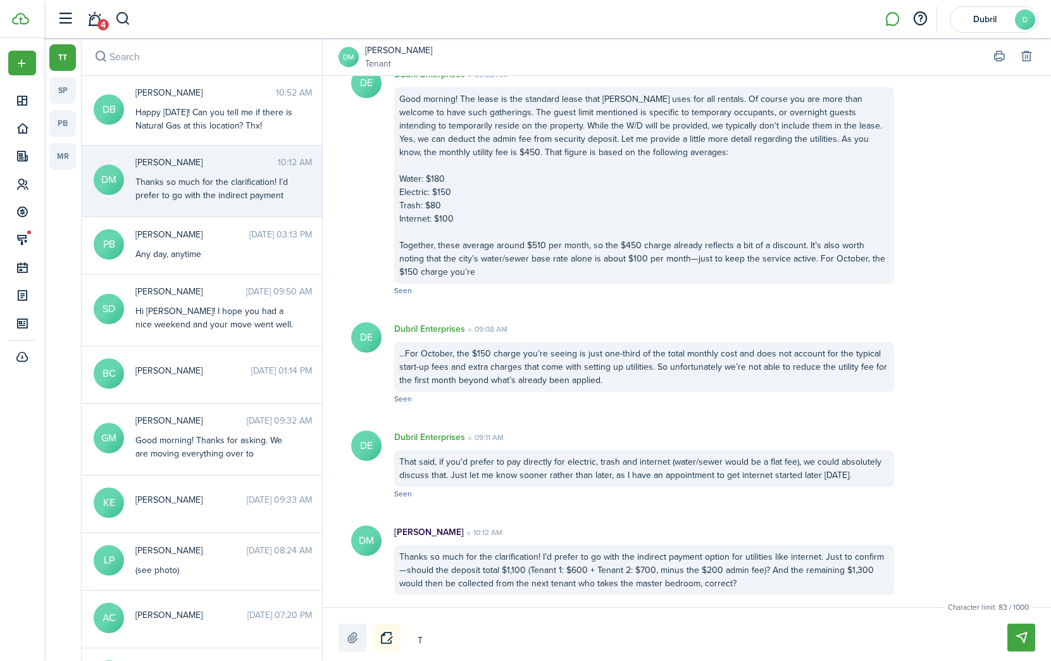
type textarea "Th"
type textarea "The"
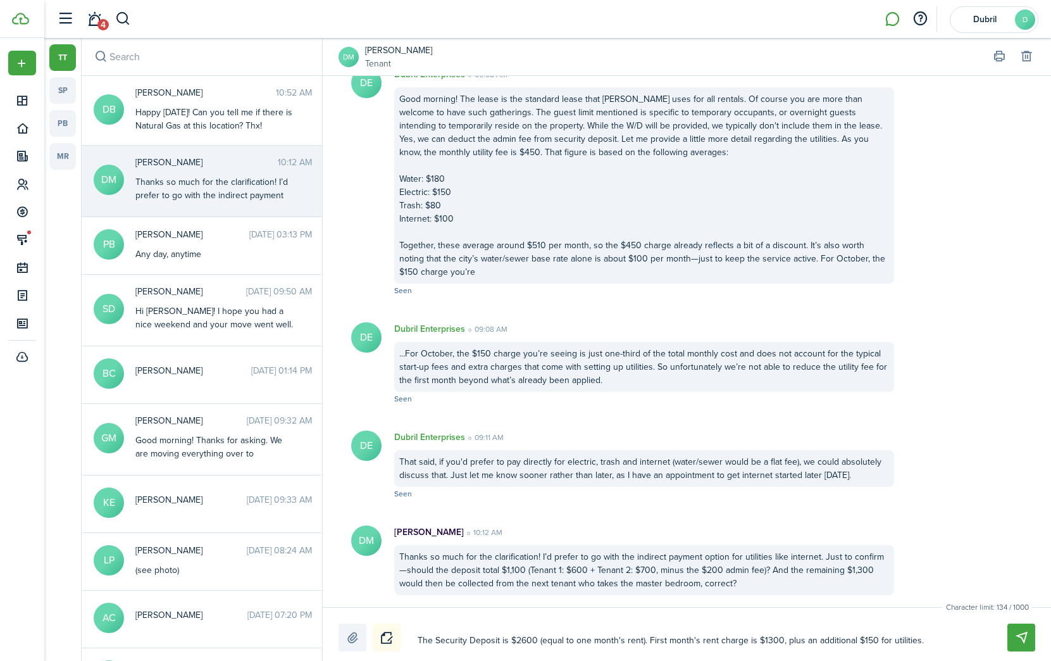
click at [726, 641] on textarea "The Security Deposit is $2600 (equal to one month's rent). First month's rent c…" at bounding box center [697, 641] width 569 height 22
click at [954, 640] on textarea "The Security Deposit is $2600 (equal to one month's rent). First month's rent i…" at bounding box center [697, 641] width 569 height 22
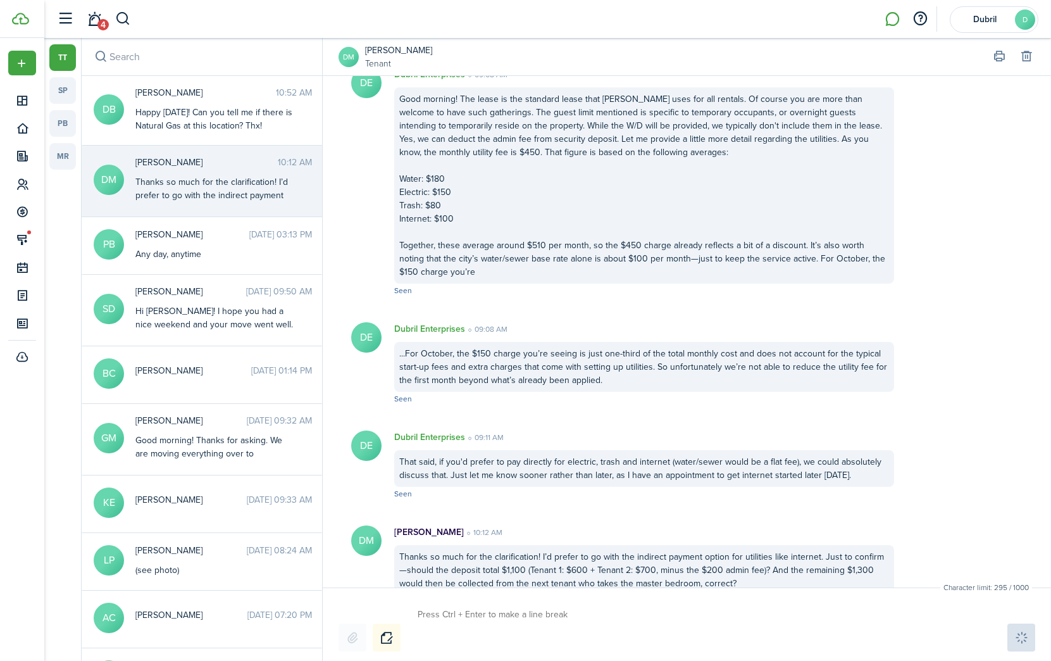
scroll to position [499, 0]
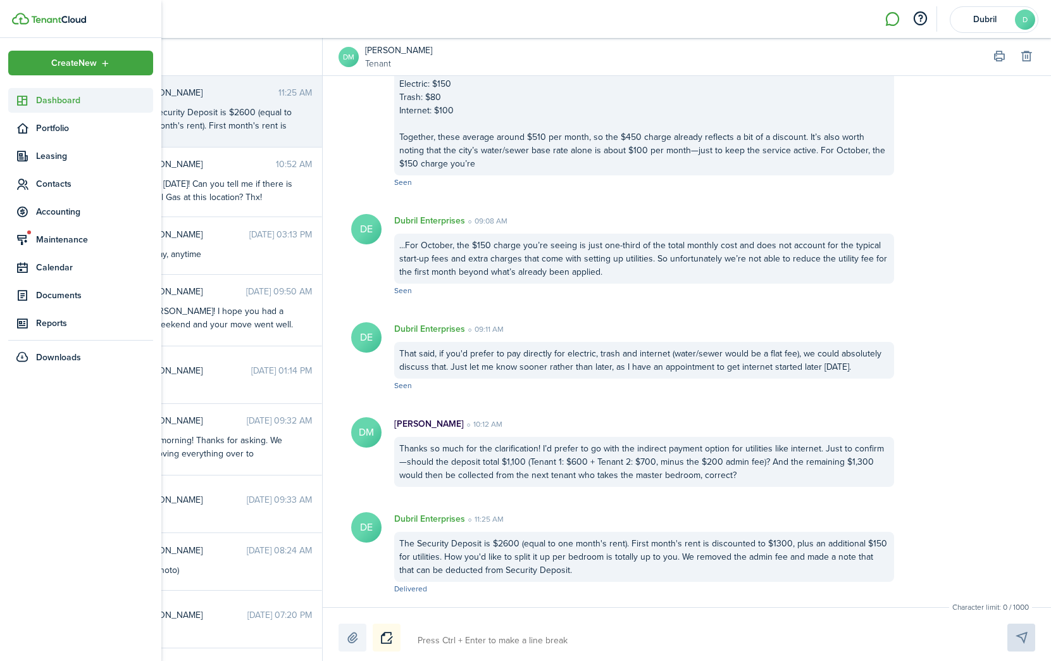
click at [41, 99] on span "Dashboard" at bounding box center [94, 100] width 117 height 13
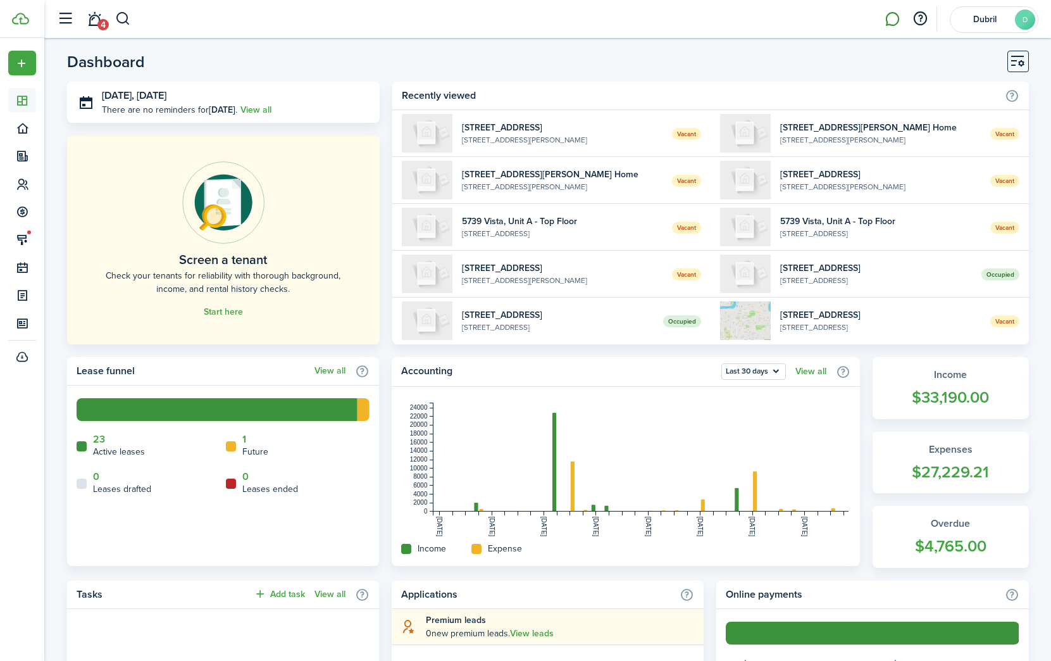
click at [897, 21] on link at bounding box center [892, 19] width 24 height 32
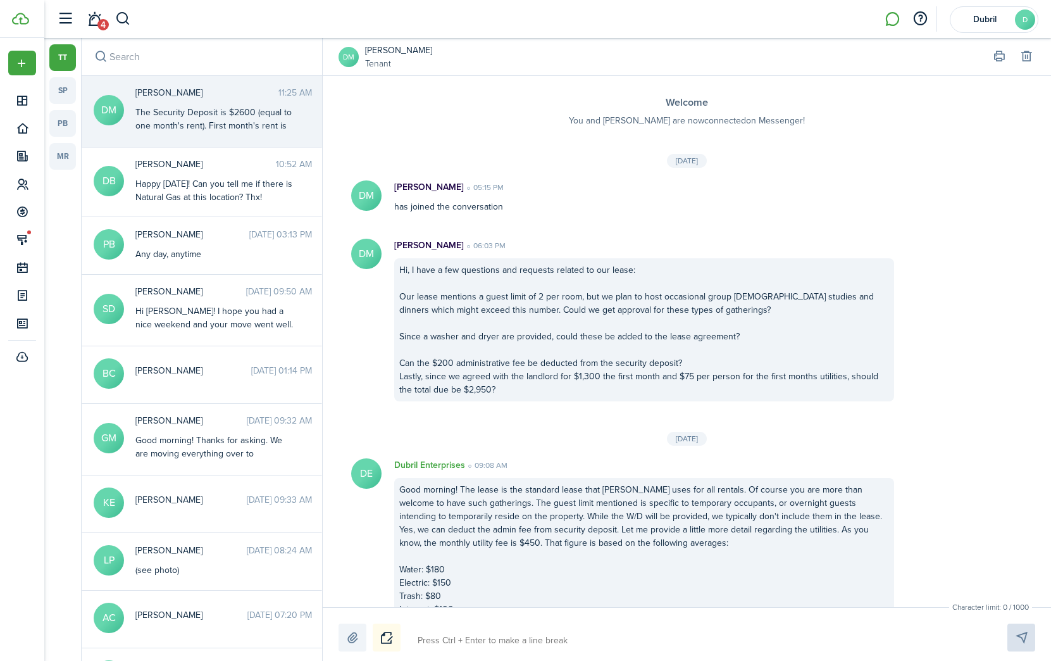
scroll to position [499, 0]
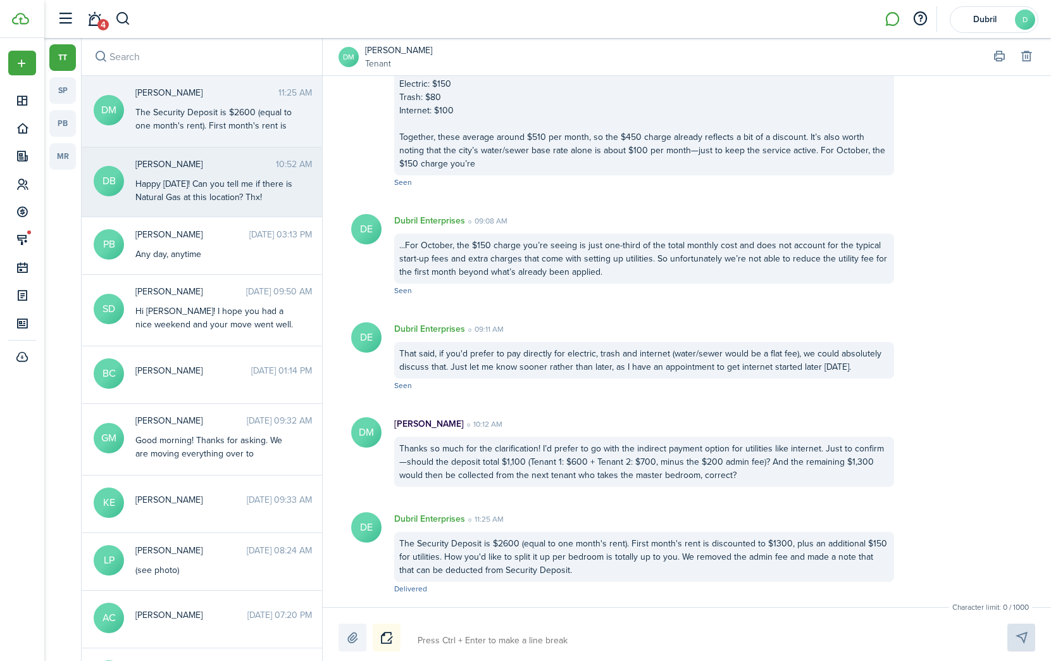
click at [173, 178] on div "Happy [DATE]! Can you tell me if there is Natural Gas at this location? Thx!" at bounding box center [214, 190] width 158 height 27
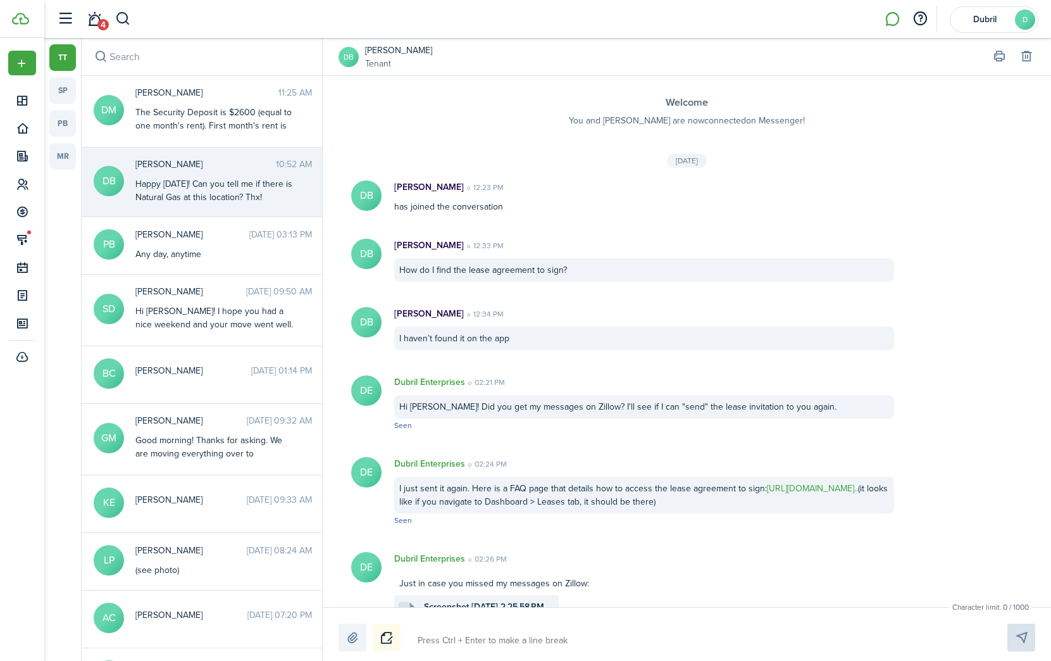
scroll to position [991, 0]
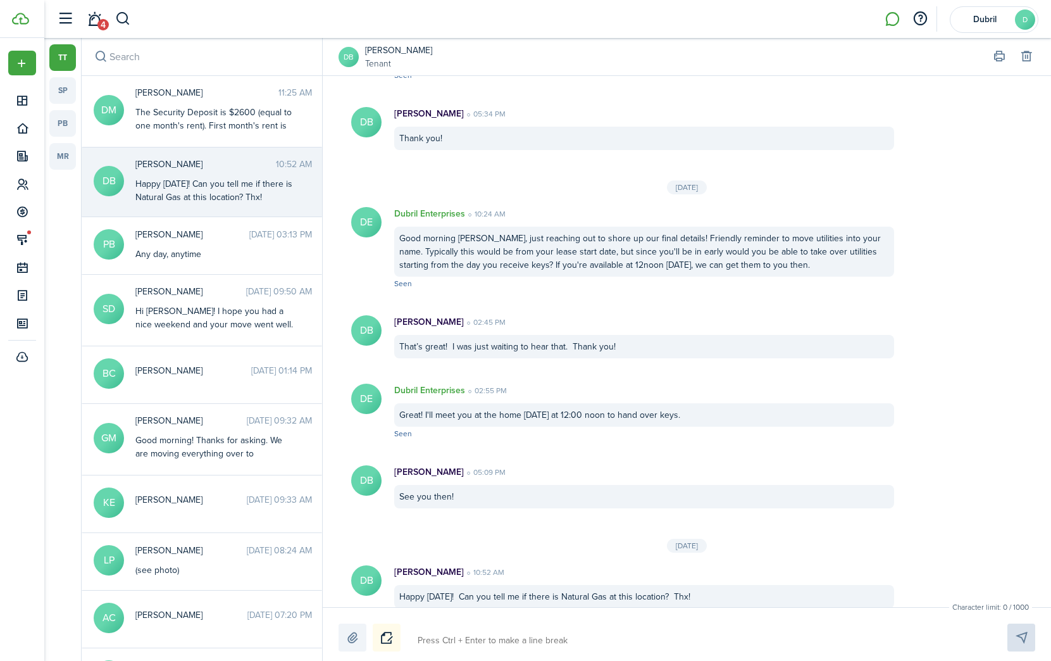
drag, startPoint x: 477, startPoint y: 626, endPoint x: 488, endPoint y: 628, distance: 11.1
click at [485, 628] on div at bounding box center [687, 637] width 697 height 28
click at [488, 635] on textarea at bounding box center [697, 641] width 569 height 22
click at [456, 642] on textarea "Hi [PERSON_NAME], there is not." at bounding box center [697, 641] width 569 height 22
click at [624, 640] on textarea "Hi [PERSON_NAME], happy [DATE]! There is not." at bounding box center [697, 641] width 569 height 22
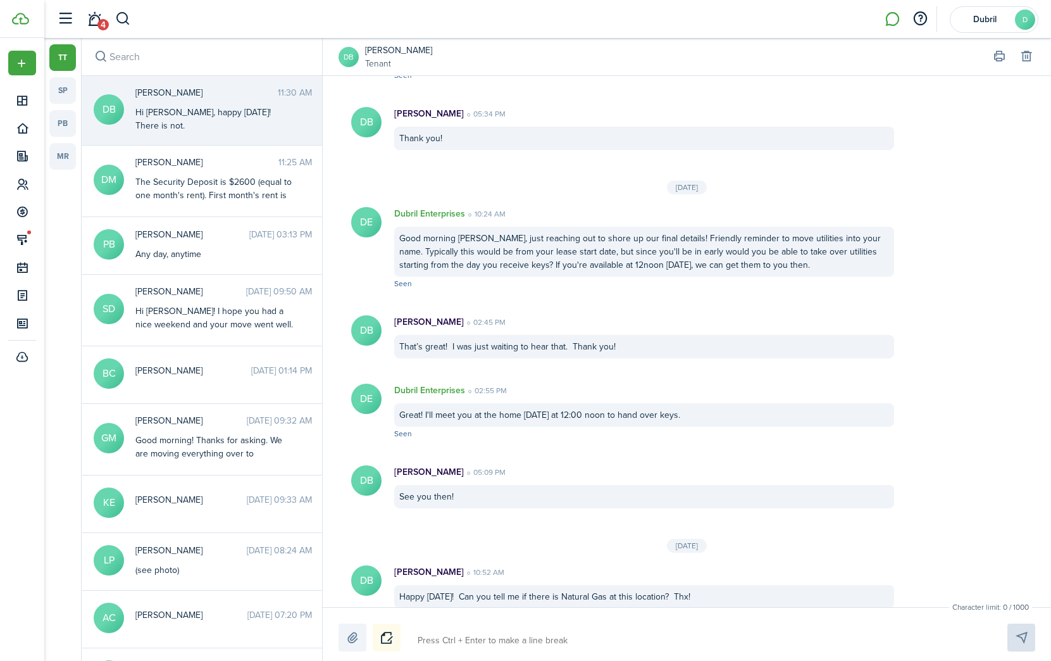
scroll to position [1073, 0]
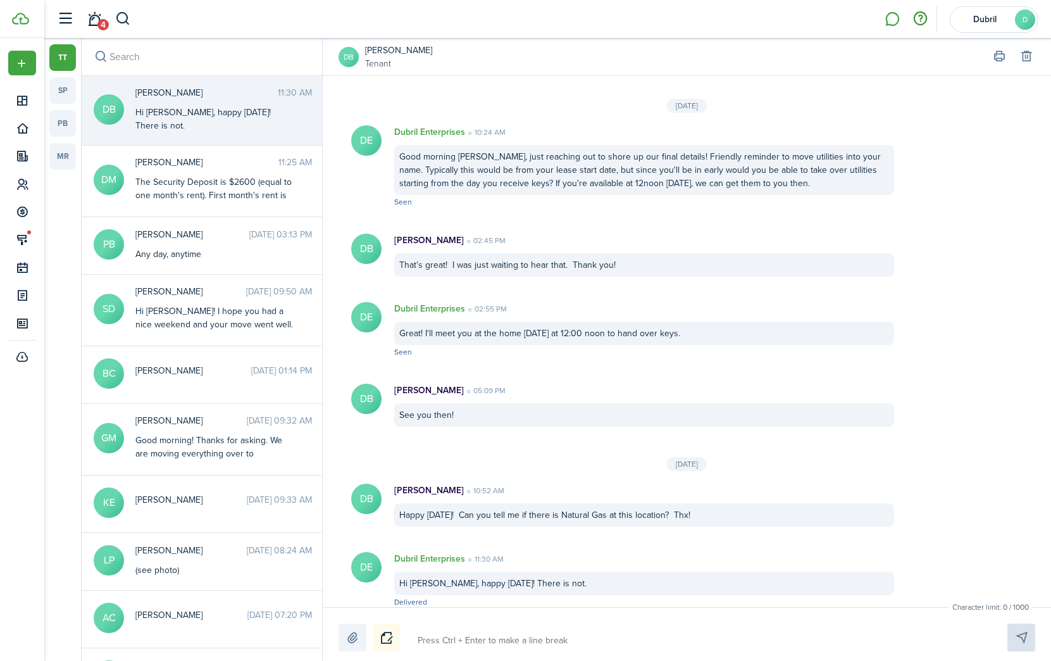
click at [922, 19] on button "button" at bounding box center [920, 19] width 22 height 22
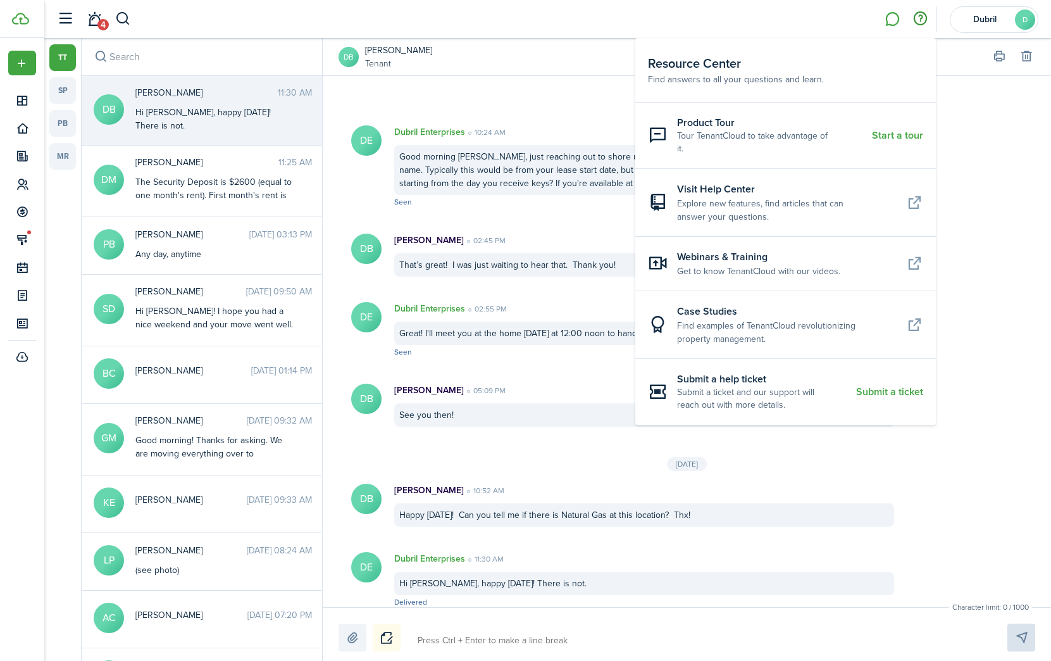
click at [922, 19] on button "button" at bounding box center [920, 19] width 22 height 22
click at [889, 21] on li at bounding box center [892, 19] width 29 height 32
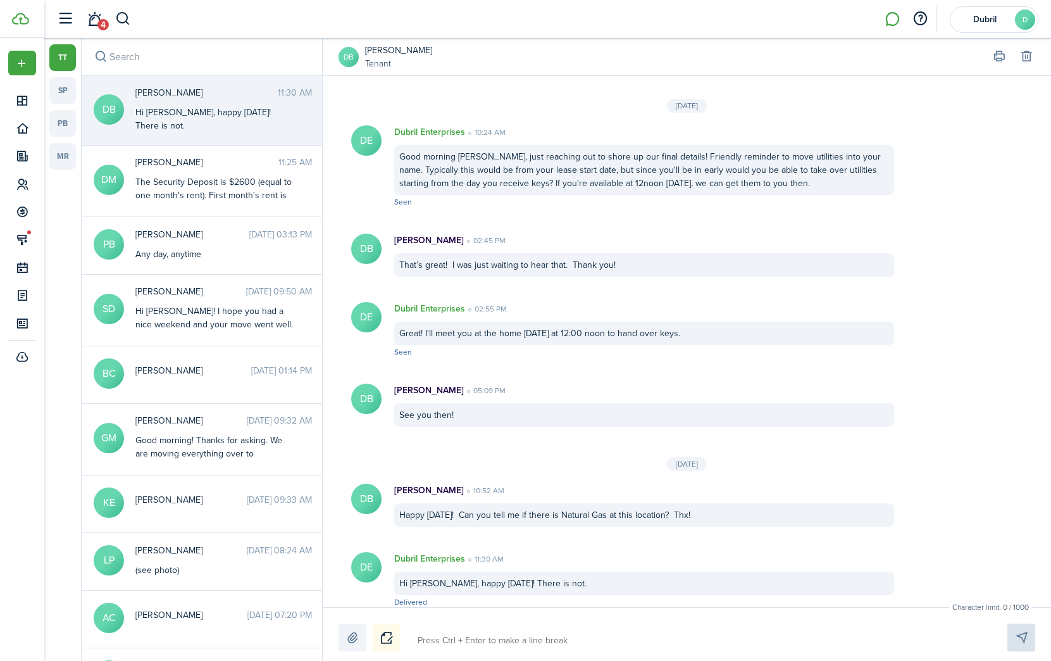
click at [889, 21] on li at bounding box center [892, 19] width 29 height 32
click at [996, 23] on span "Dubril" at bounding box center [984, 19] width 51 height 9
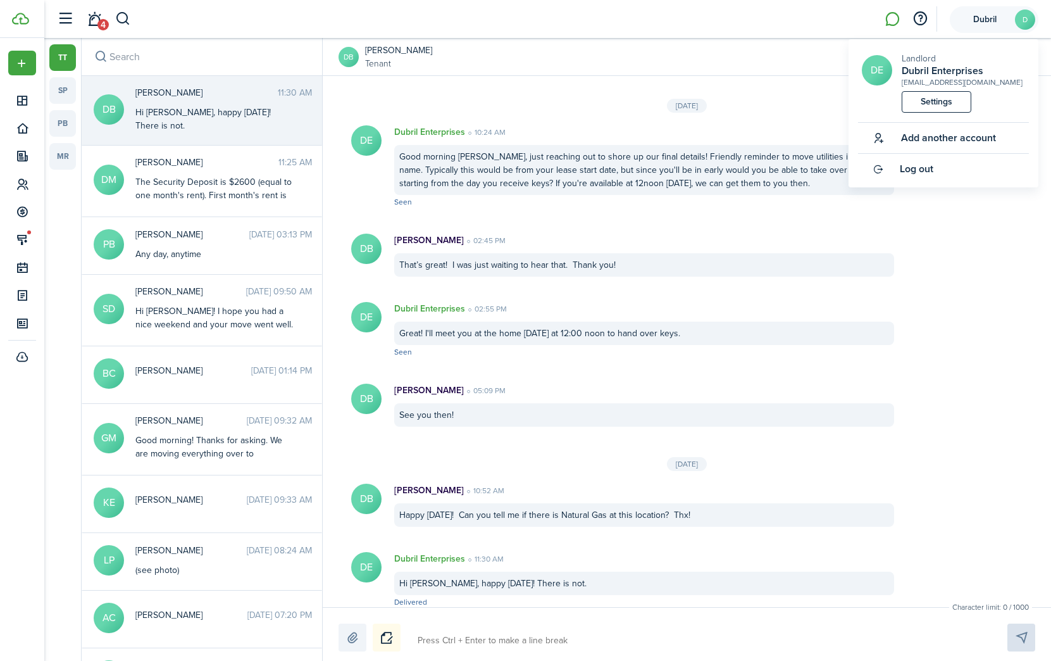
click at [995, 23] on span "Dubril" at bounding box center [984, 19] width 51 height 9
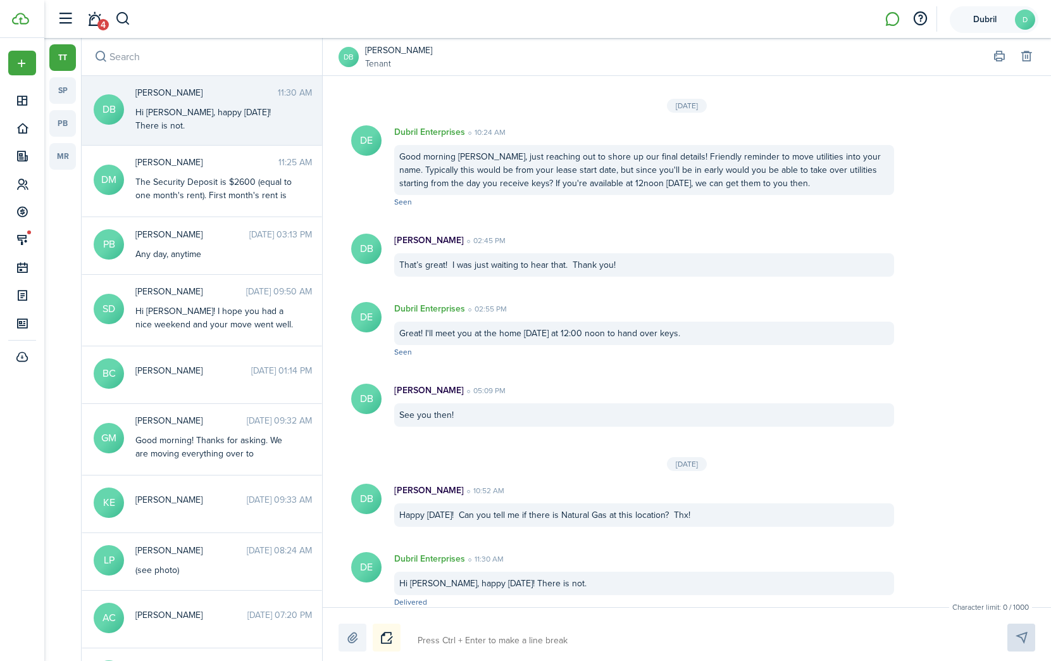
click at [995, 23] on span "Dubril" at bounding box center [984, 19] width 51 height 9
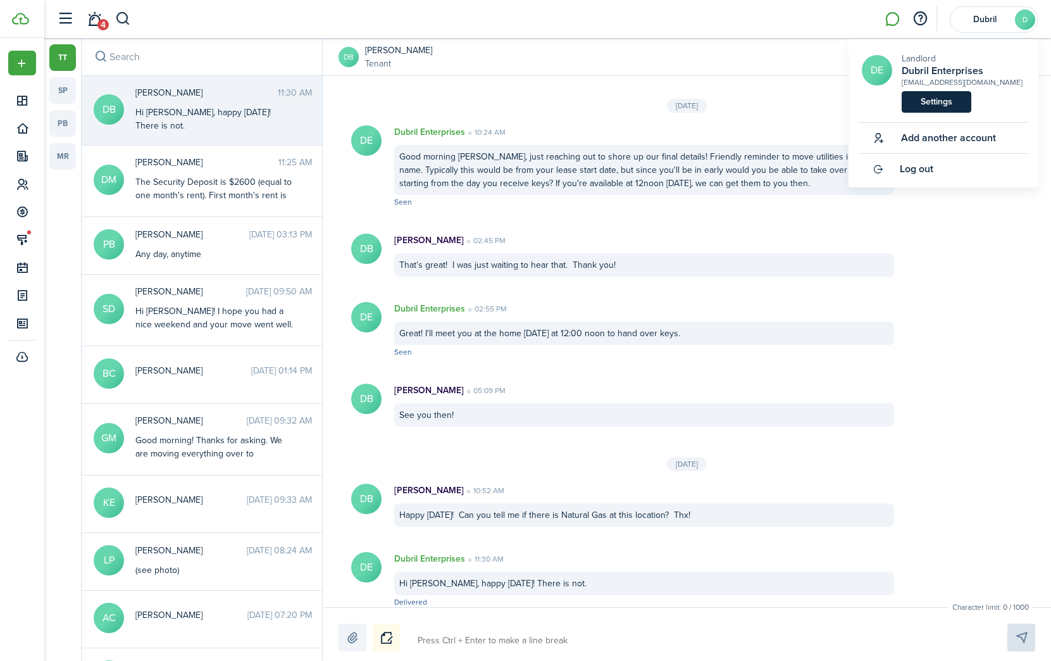
click at [952, 96] on link "Settings" at bounding box center [937, 102] width 70 height 22
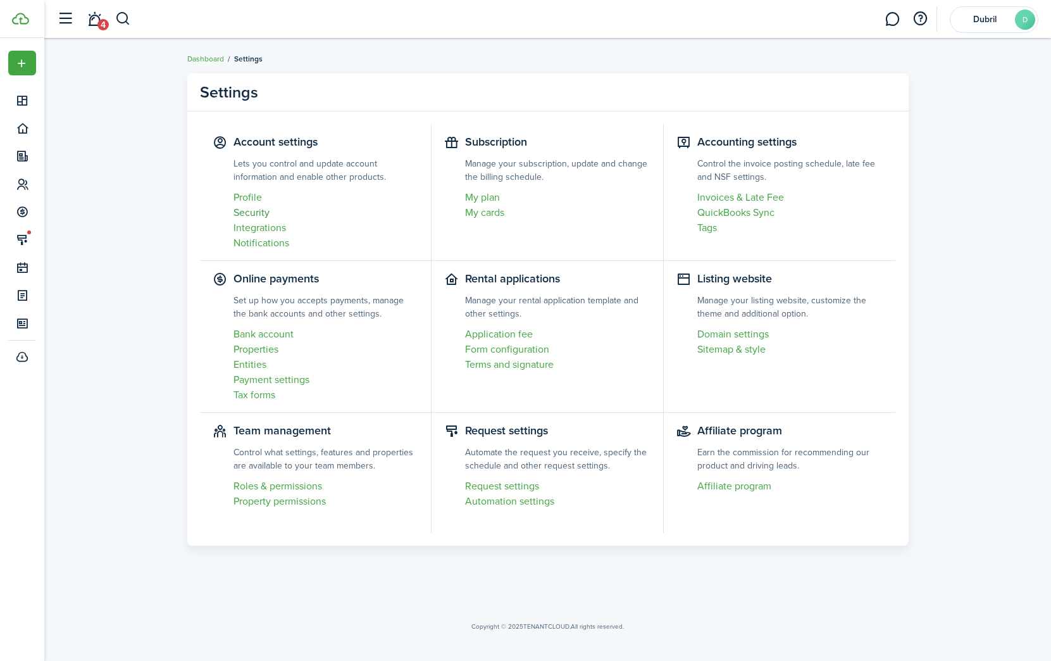
click at [257, 213] on link "Security" at bounding box center [326, 212] width 185 height 15
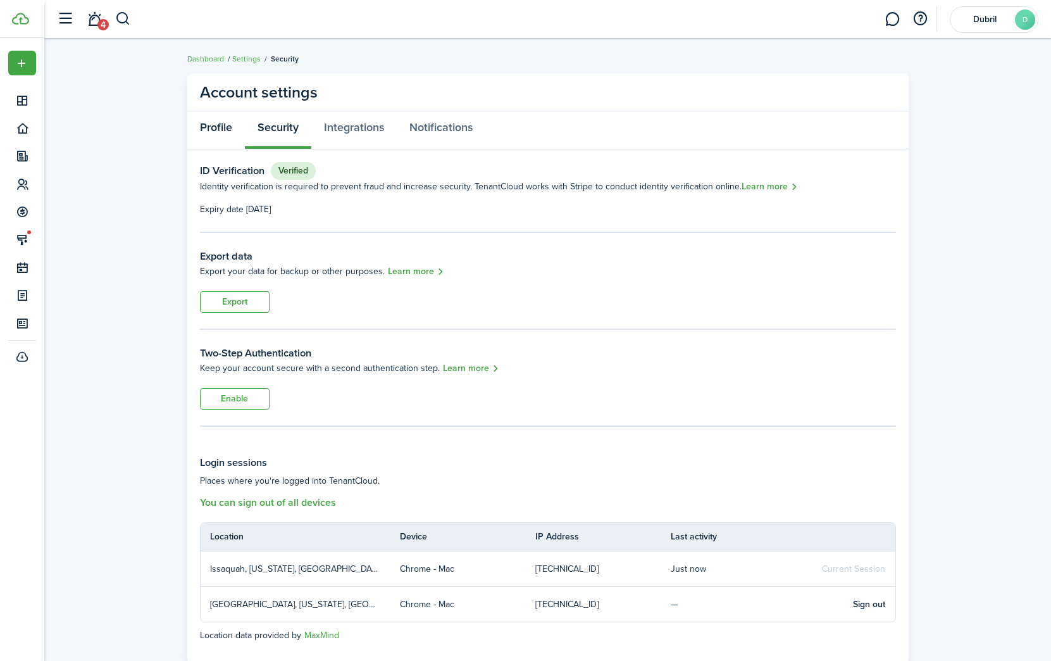
click at [218, 125] on link "Profile" at bounding box center [216, 130] width 58 height 38
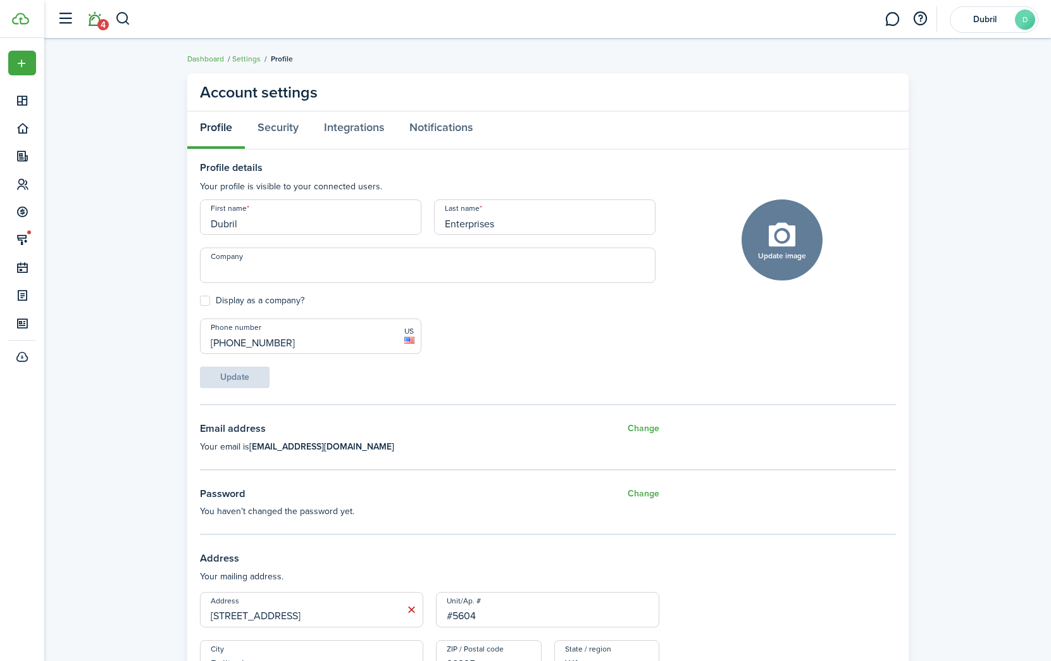
click at [91, 22] on link "4" at bounding box center [94, 19] width 24 height 32
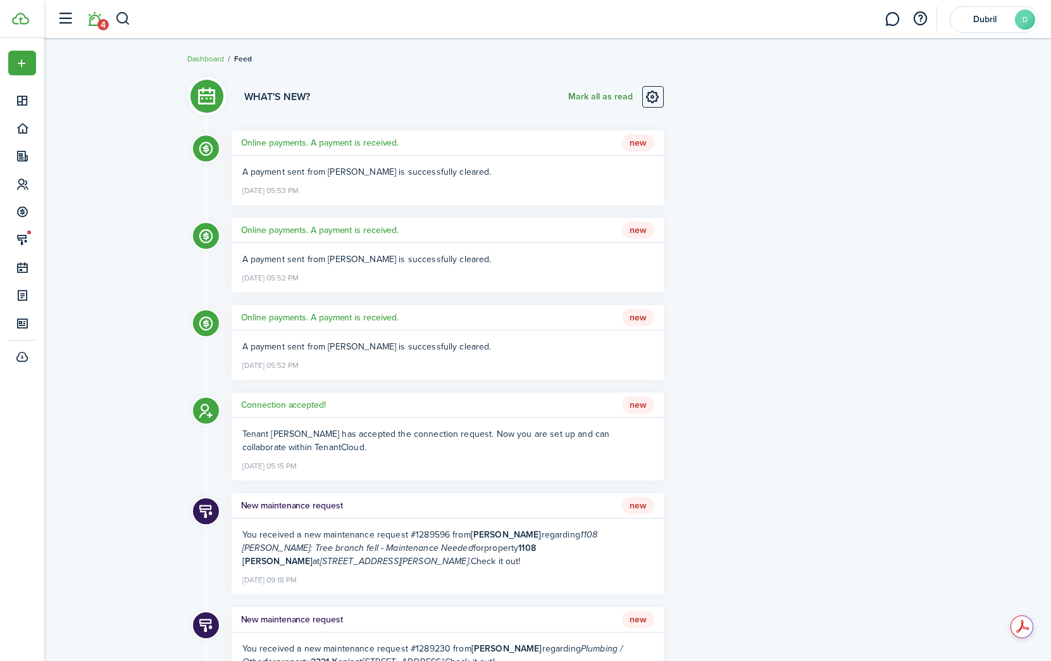
click at [612, 100] on button "Mark all as read" at bounding box center [600, 97] width 65 height 22
